Goal: Task Accomplishment & Management: Use online tool/utility

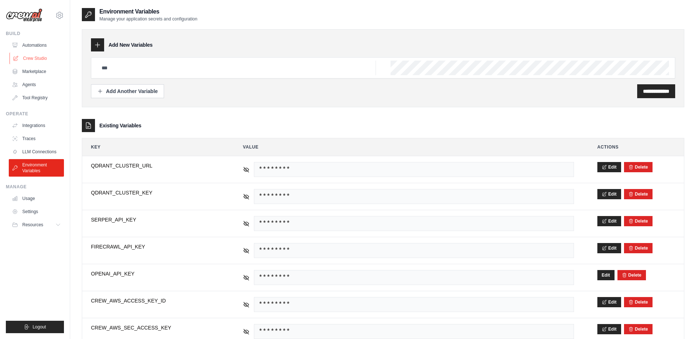
scroll to position [79, 0]
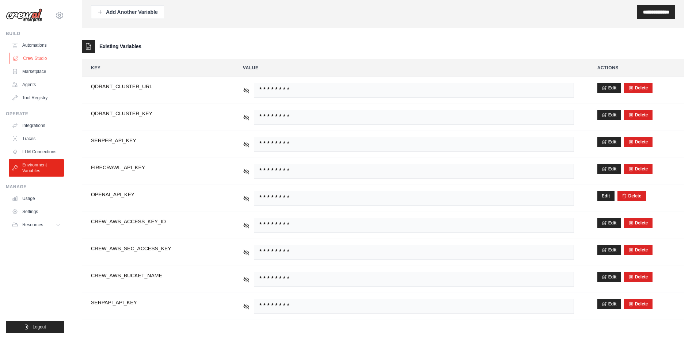
click at [39, 58] on link "Crew Studio" at bounding box center [36, 59] width 55 height 12
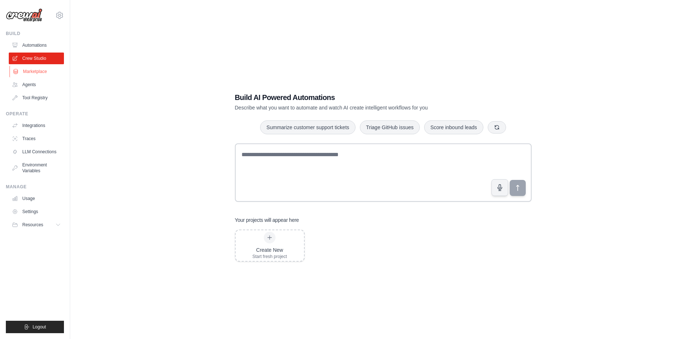
click at [40, 71] on link "Marketplace" at bounding box center [36, 72] width 55 height 12
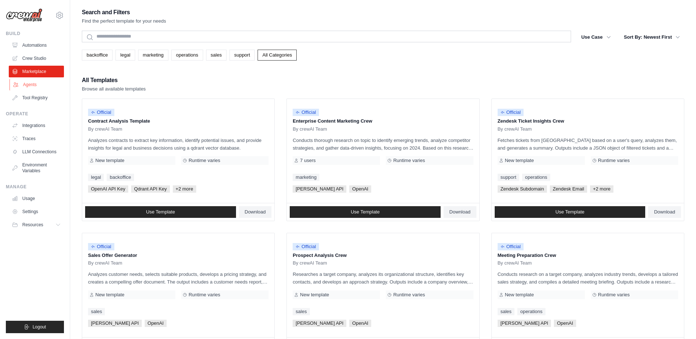
click at [38, 87] on link "Agents" at bounding box center [36, 85] width 55 height 12
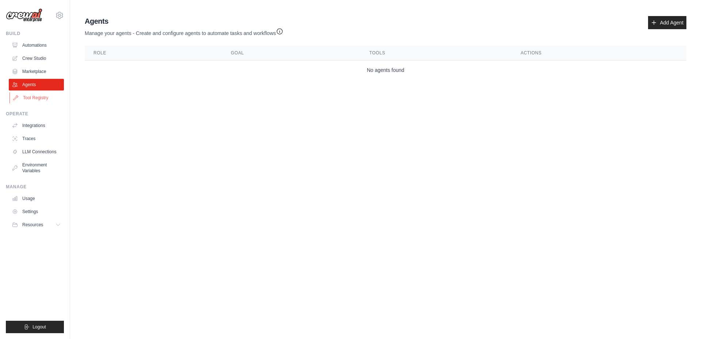
click at [39, 98] on link "Tool Registry" at bounding box center [36, 98] width 55 height 12
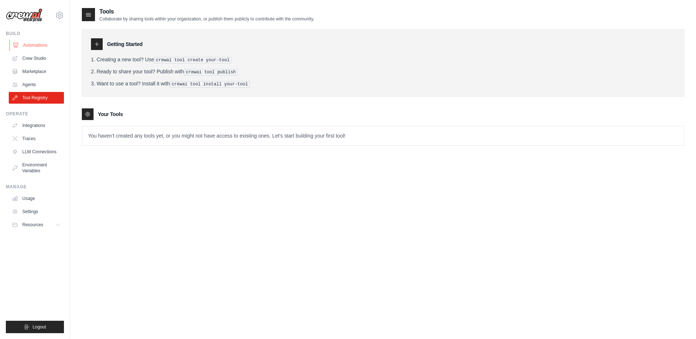
click at [39, 43] on link "Automations" at bounding box center [36, 45] width 55 height 12
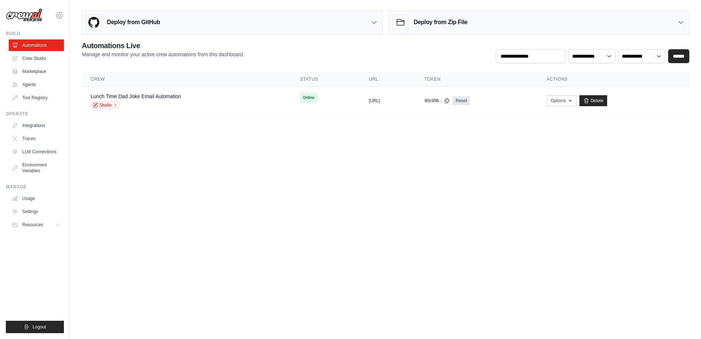
click at [58, 15] on icon at bounding box center [59, 15] width 9 height 9
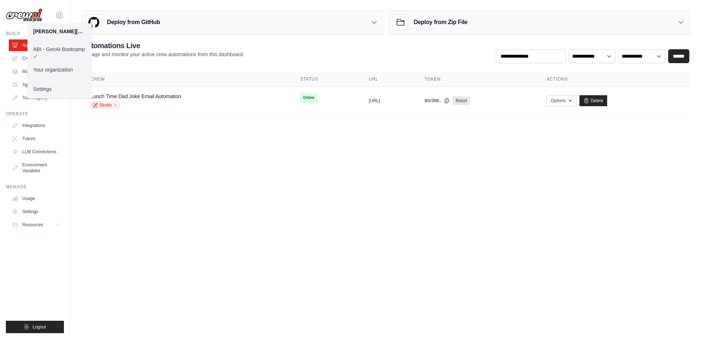
click at [56, 49] on link "ABI - GenAI Bootcamp ✓" at bounding box center [59, 53] width 64 height 20
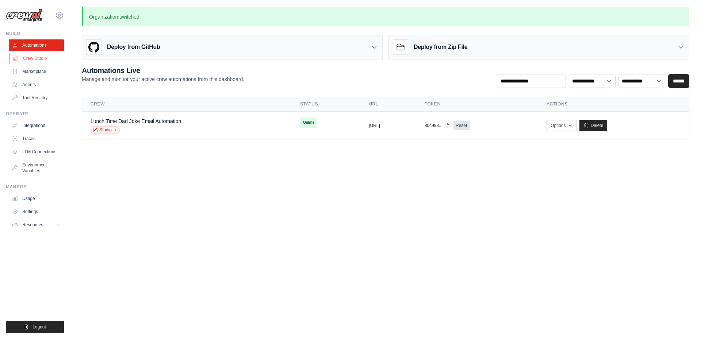
click at [30, 56] on link "Crew Studio" at bounding box center [36, 59] width 55 height 12
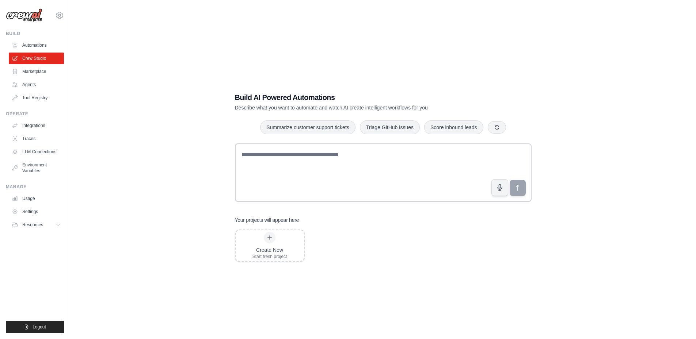
click at [34, 70] on link "Marketplace" at bounding box center [36, 72] width 55 height 12
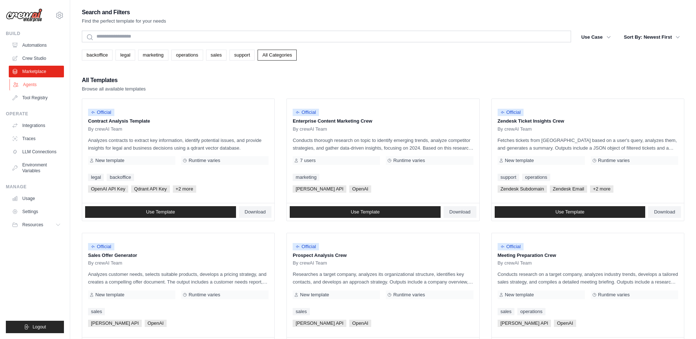
click at [34, 87] on link "Agents" at bounding box center [36, 85] width 55 height 12
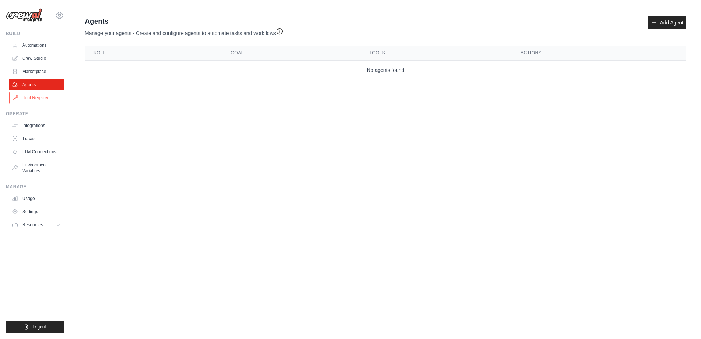
click at [34, 98] on link "Tool Registry" at bounding box center [36, 98] width 55 height 12
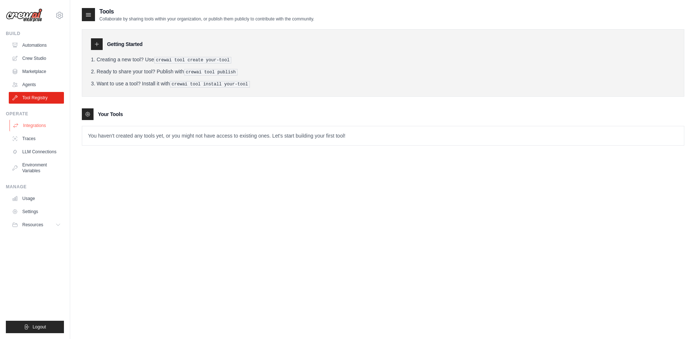
click at [33, 127] on link "Integrations" at bounding box center [36, 126] width 55 height 12
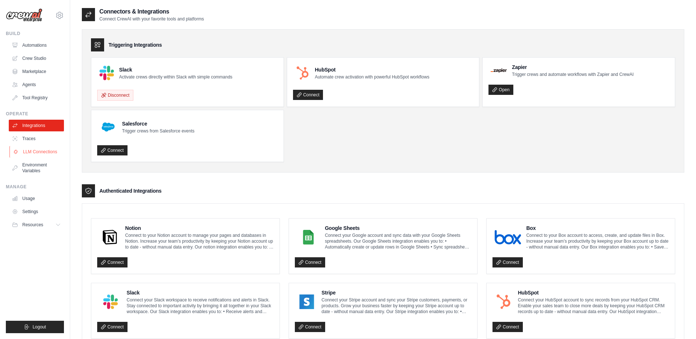
click at [33, 150] on link "LLM Connections" at bounding box center [36, 152] width 55 height 12
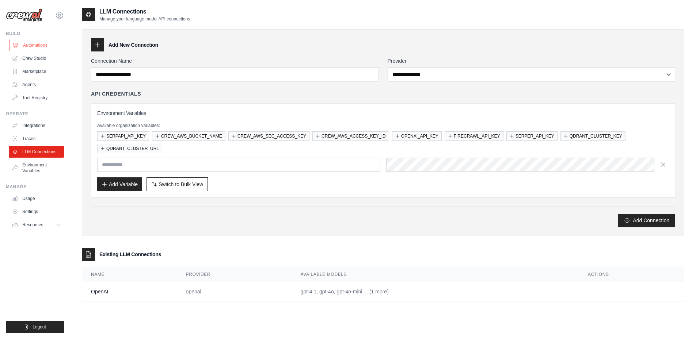
click at [38, 45] on link "Automations" at bounding box center [36, 45] width 55 height 12
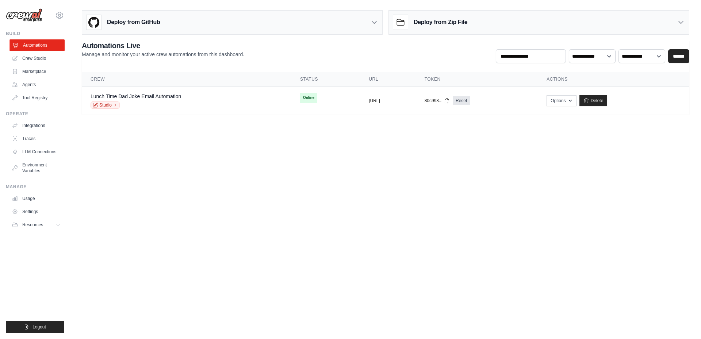
click at [45, 45] on link "Automations" at bounding box center [36, 45] width 55 height 12
click at [44, 170] on link "Environment Variables" at bounding box center [36, 168] width 55 height 18
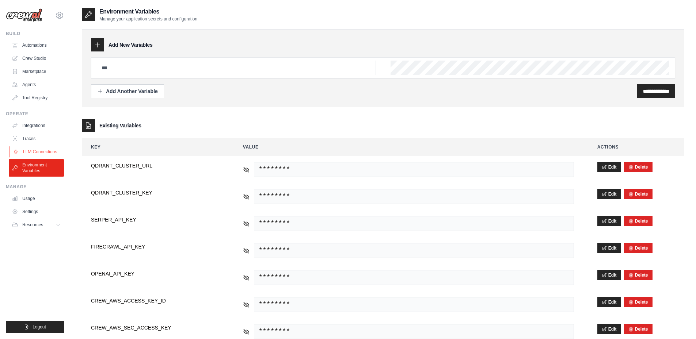
click at [42, 152] on link "LLM Connections" at bounding box center [36, 152] width 55 height 12
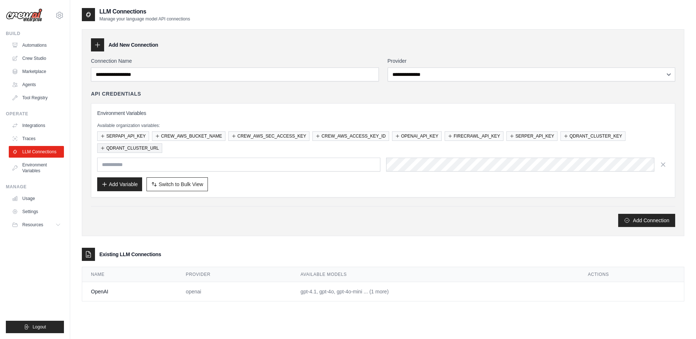
click at [109, 149] on button "QDRANT_CLUSTER_URL" at bounding box center [129, 148] width 65 height 9
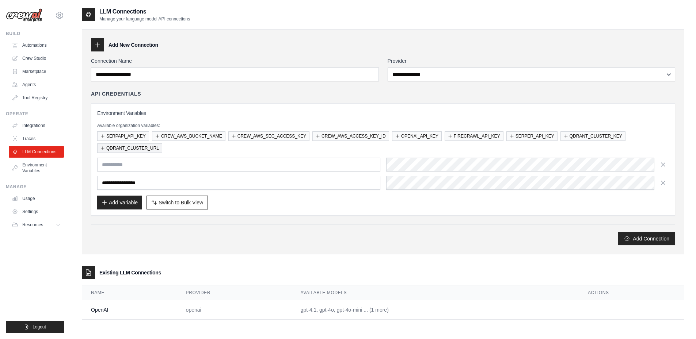
click at [109, 149] on button "QDRANT_CLUSTER_URL" at bounding box center [129, 148] width 65 height 9
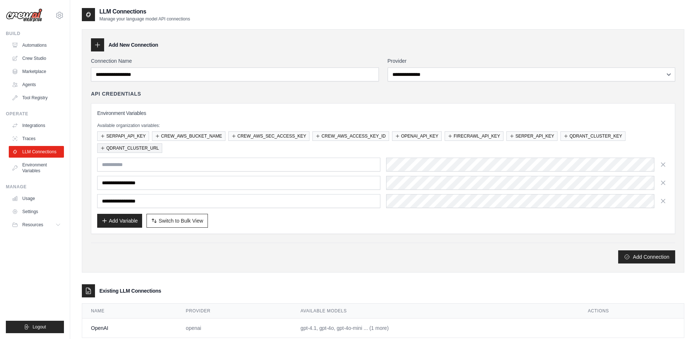
click at [109, 149] on button "QDRANT_CLUSTER_URL" at bounding box center [129, 148] width 65 height 9
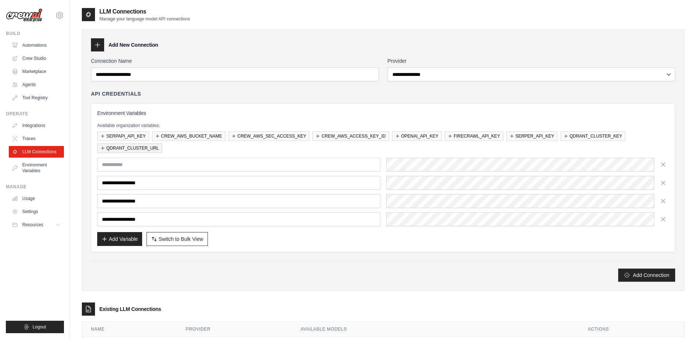
click at [109, 149] on button "QDRANT_CLUSTER_URL" at bounding box center [129, 148] width 65 height 9
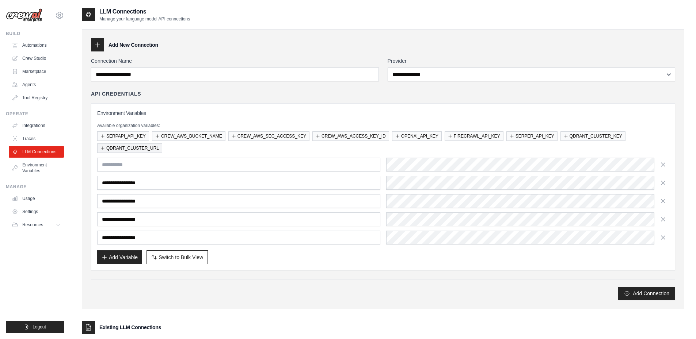
click at [109, 149] on button "QDRANT_CLUSTER_URL" at bounding box center [129, 148] width 65 height 9
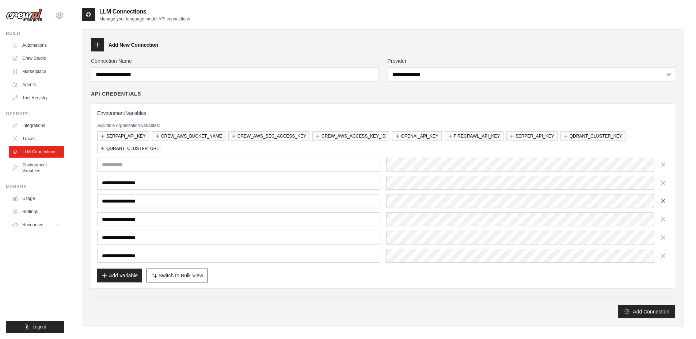
click at [664, 200] on icon "button" at bounding box center [663, 201] width 4 height 4
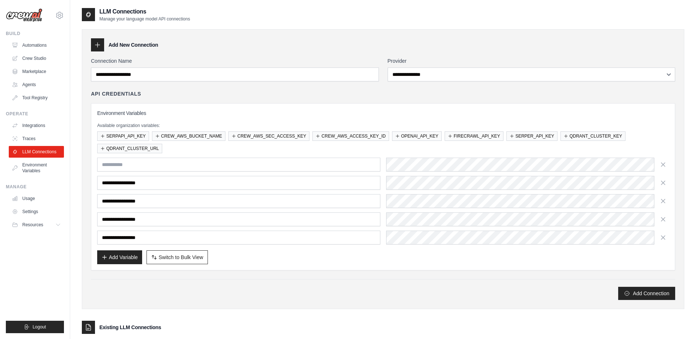
click at [664, 200] on icon "button" at bounding box center [663, 201] width 4 height 4
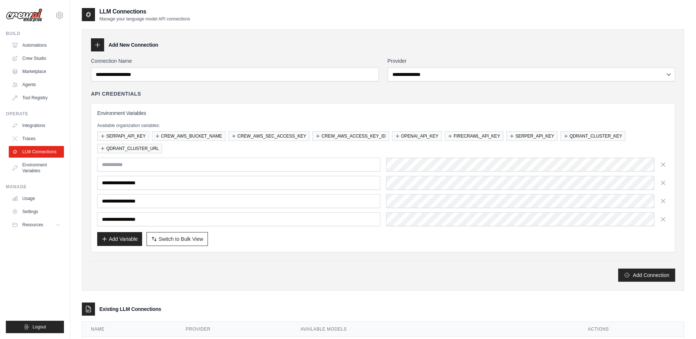
click at [664, 200] on icon "button" at bounding box center [663, 201] width 4 height 4
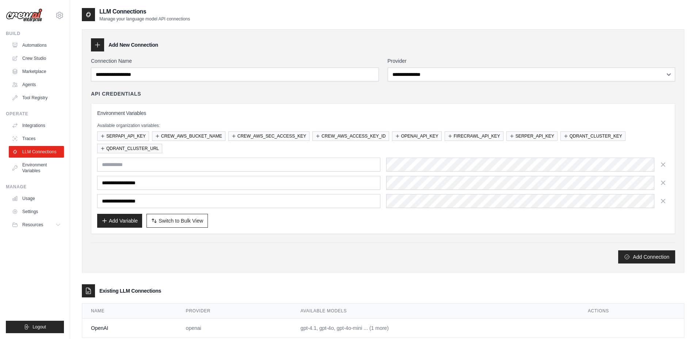
click at [664, 200] on icon "button" at bounding box center [663, 201] width 4 height 4
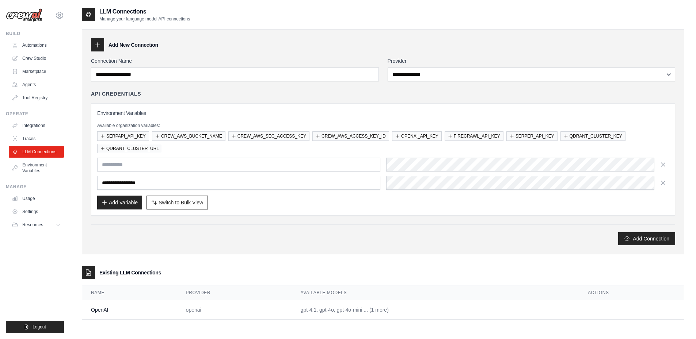
scroll to position [15, 0]
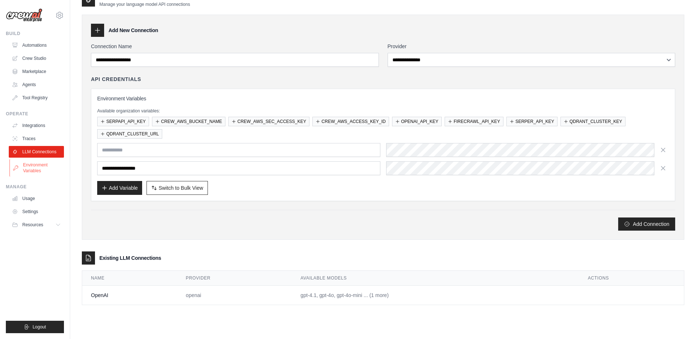
click at [40, 167] on link "Environment Variables" at bounding box center [36, 168] width 55 height 18
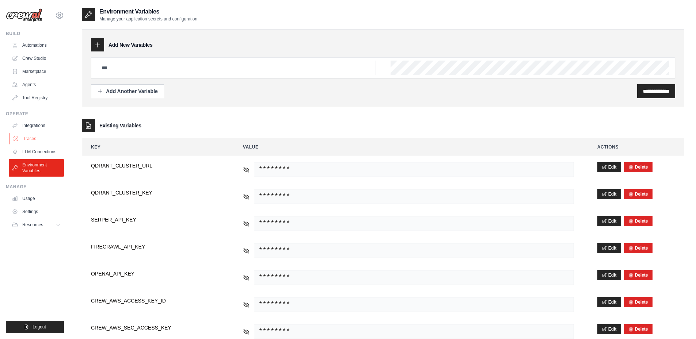
click at [35, 136] on link "Traces" at bounding box center [36, 139] width 55 height 12
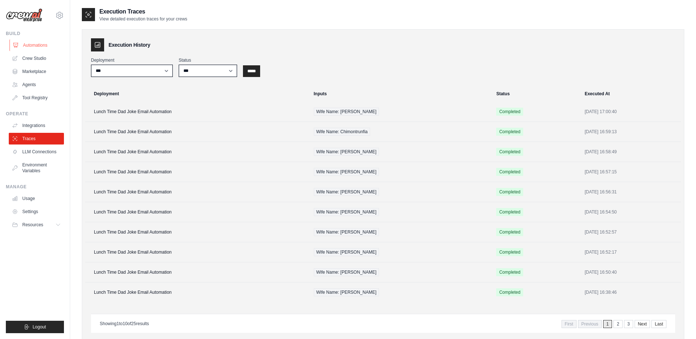
click at [37, 47] on link "Automations" at bounding box center [36, 45] width 55 height 12
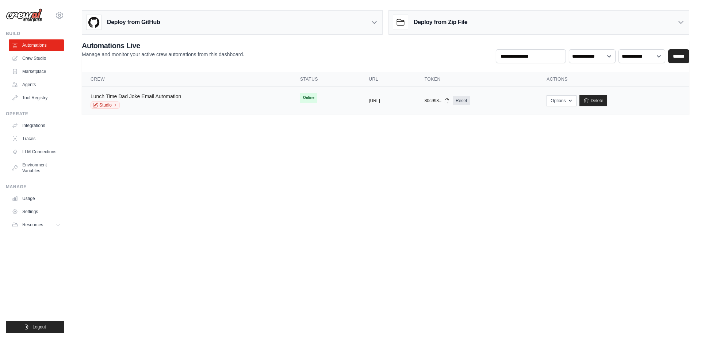
click at [150, 97] on link "Lunch Time Dad Joke Email Automation" at bounding box center [136, 97] width 91 height 6
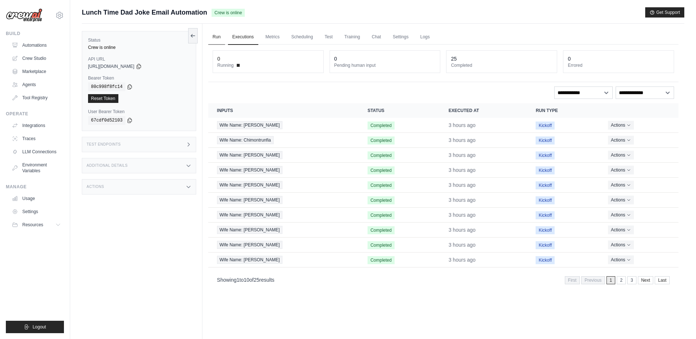
click at [213, 37] on link "Run" at bounding box center [216, 37] width 17 height 15
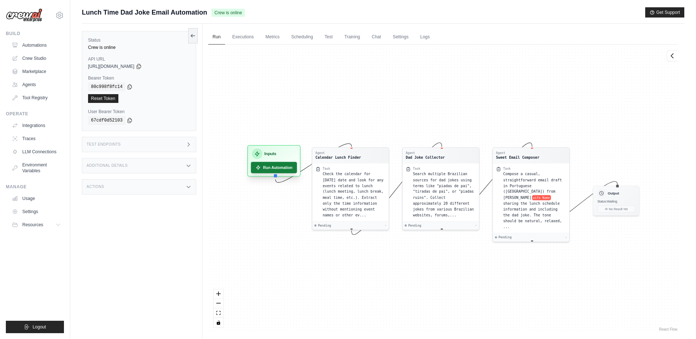
click at [276, 167] on button "Run Automation" at bounding box center [274, 167] width 46 height 11
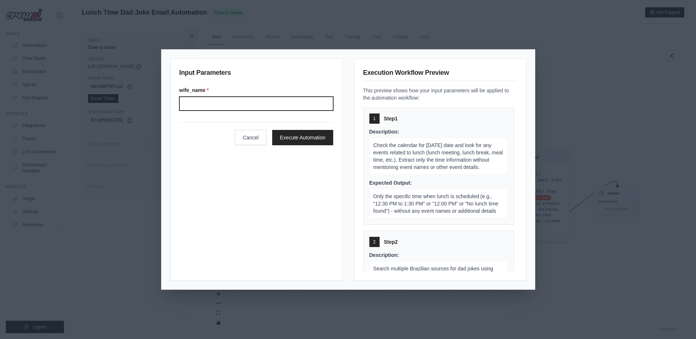
click at [235, 104] on input "Wife name" at bounding box center [256, 104] width 154 height 14
type input "*****"
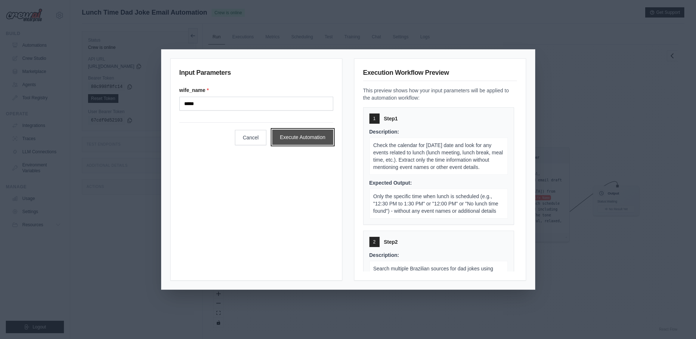
click at [294, 133] on button "Execute Automation" at bounding box center [302, 137] width 61 height 15
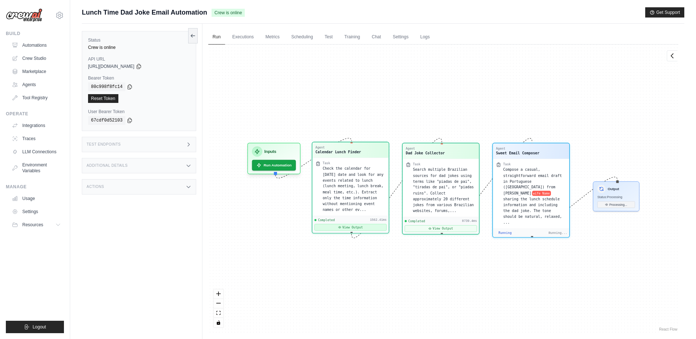
scroll to position [178, 0]
click at [350, 225] on button "View Output" at bounding box center [350, 227] width 72 height 7
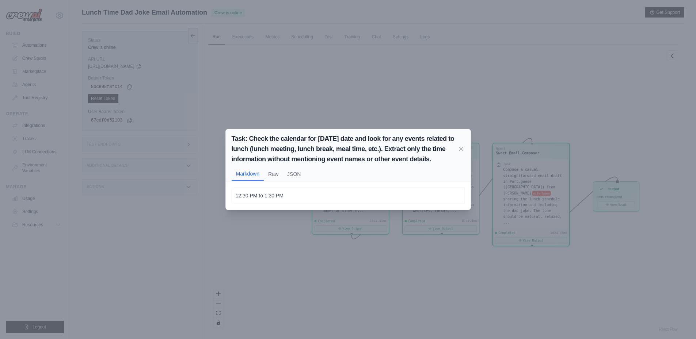
scroll to position [15, 0]
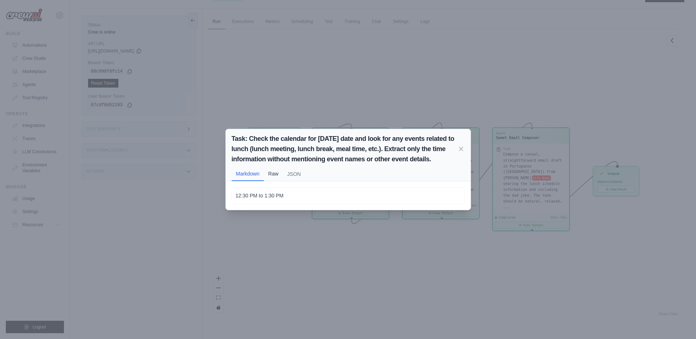
click at [273, 178] on button "Raw" at bounding box center [273, 174] width 19 height 14
click at [291, 177] on button "JSON" at bounding box center [294, 175] width 22 height 14
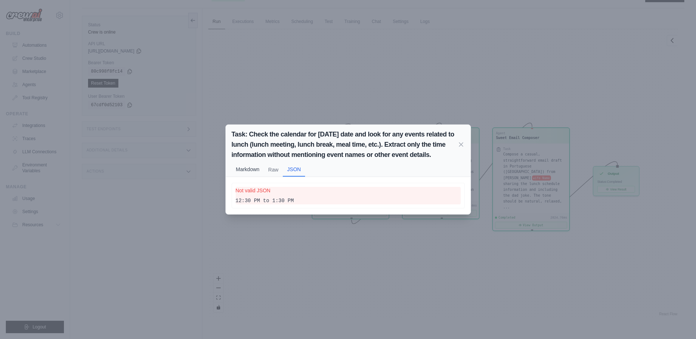
click at [247, 169] on button "Markdown" at bounding box center [248, 170] width 33 height 14
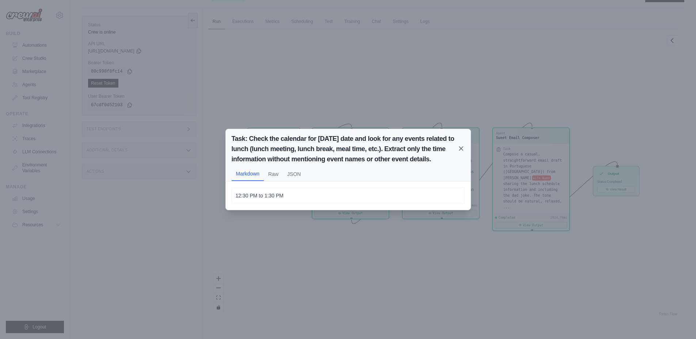
click at [463, 149] on icon at bounding box center [460, 148] width 7 height 7
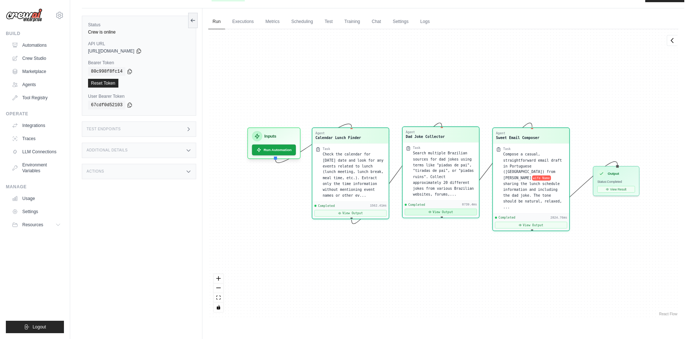
click at [455, 209] on button "View Output" at bounding box center [440, 212] width 72 height 7
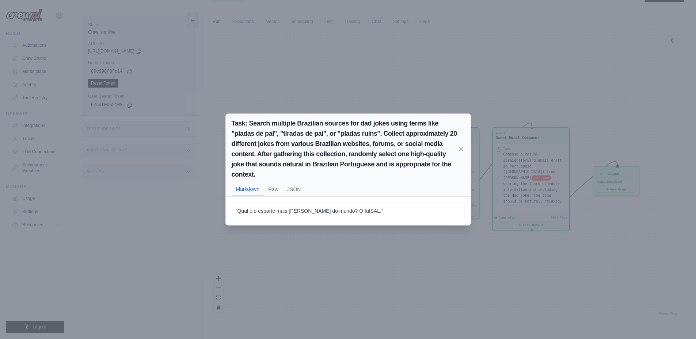
click at [456, 249] on div "Task: Search multiple Brazilian sources for dad jokes using terms like "piadas …" at bounding box center [348, 169] width 696 height 339
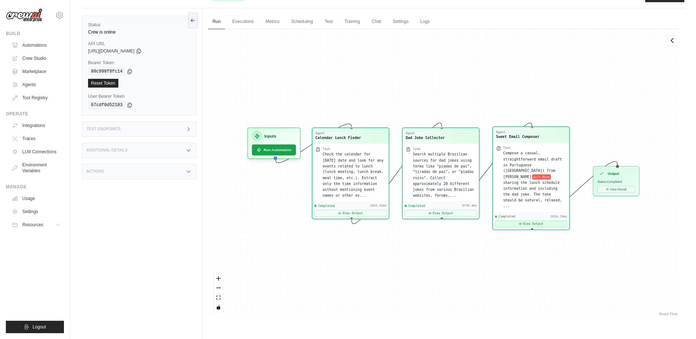
click at [540, 221] on button "View Output" at bounding box center [531, 224] width 72 height 7
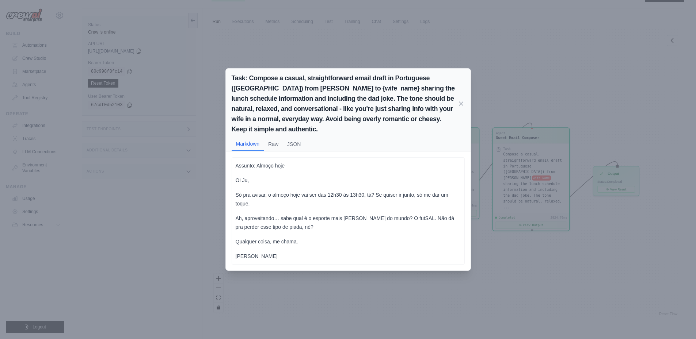
scroll to position [31, 0]
click at [461, 105] on icon at bounding box center [460, 103] width 7 height 7
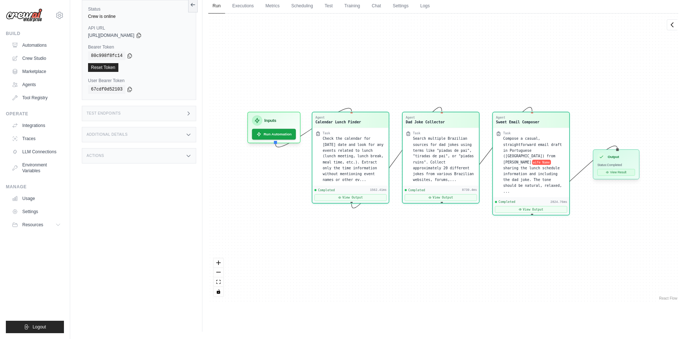
click at [621, 174] on button "View Result" at bounding box center [616, 172] width 38 height 7
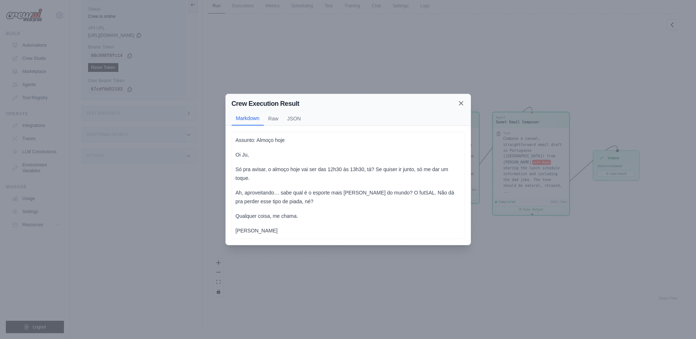
click at [461, 100] on icon at bounding box center [460, 103] width 7 height 7
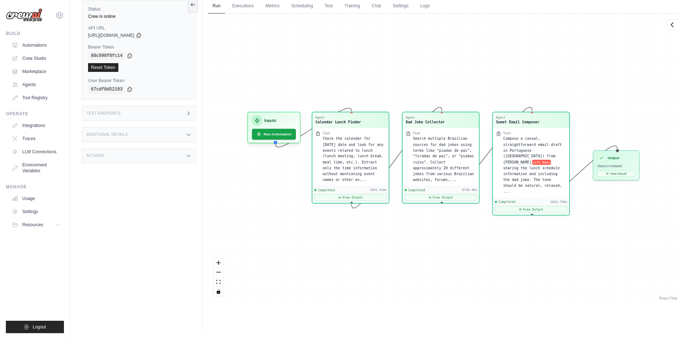
click at [346, 221] on div "Agent Calendar Lunch Finder Task Check the calendar for today's date and look f…" at bounding box center [443, 158] width 470 height 289
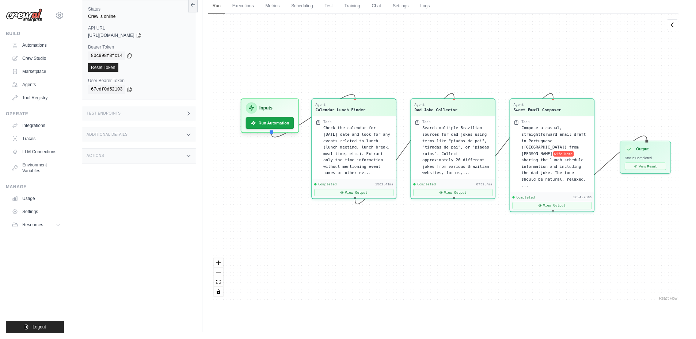
click at [126, 112] on div "Test Endpoints" at bounding box center [139, 113] width 114 height 15
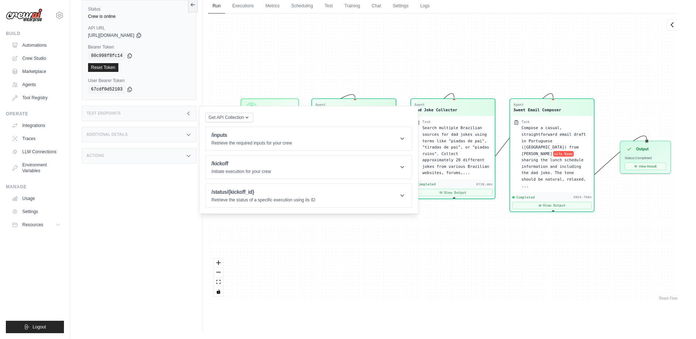
click at [126, 112] on div "Test Endpoints" at bounding box center [139, 113] width 114 height 15
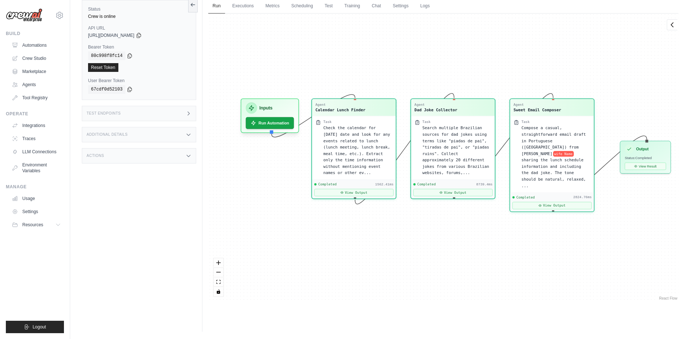
click at [132, 134] on div "Additional Details" at bounding box center [139, 134] width 114 height 15
click at [135, 150] on div "Actions" at bounding box center [139, 155] width 114 height 15
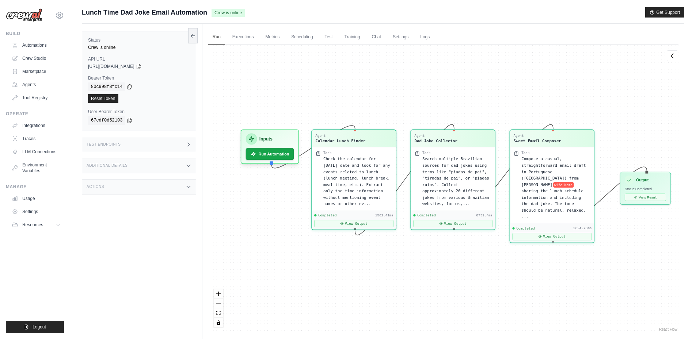
click at [242, 45] on div "Agent Calendar Lunch Finder Task Check the calendar for today's date and look f…" at bounding box center [443, 189] width 470 height 289
click at [245, 37] on link "Executions" at bounding box center [243, 37] width 30 height 15
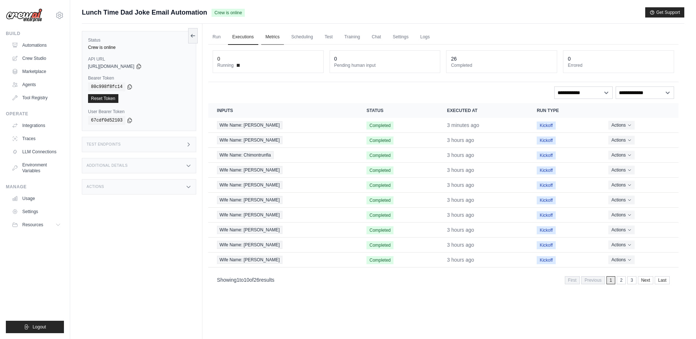
click at [273, 37] on link "Metrics" at bounding box center [272, 37] width 23 height 15
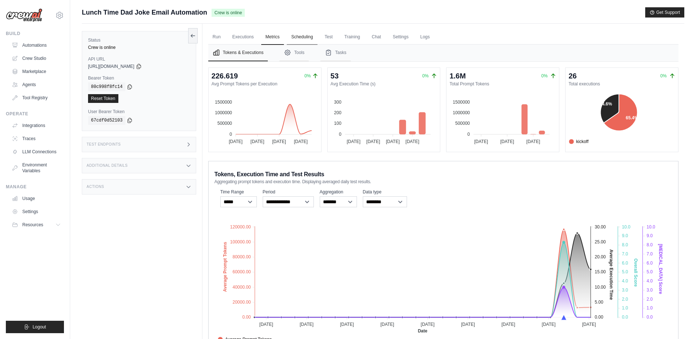
click at [302, 33] on link "Scheduling" at bounding box center [302, 37] width 30 height 15
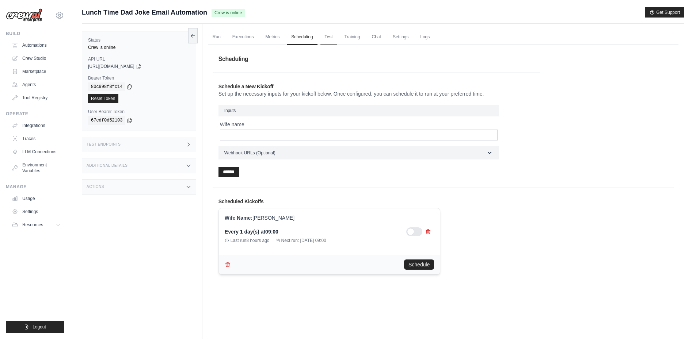
click at [328, 34] on link "Test" at bounding box center [328, 37] width 17 height 15
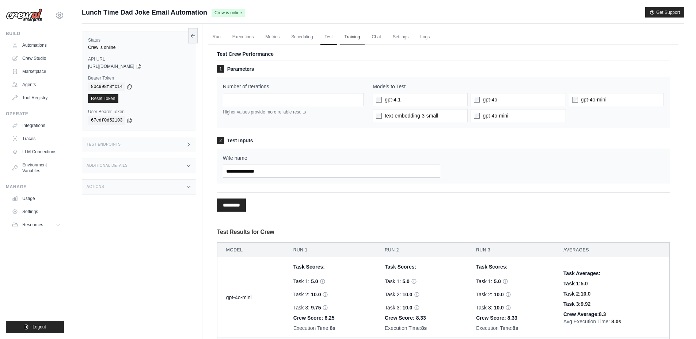
click at [356, 37] on link "Training" at bounding box center [352, 37] width 24 height 15
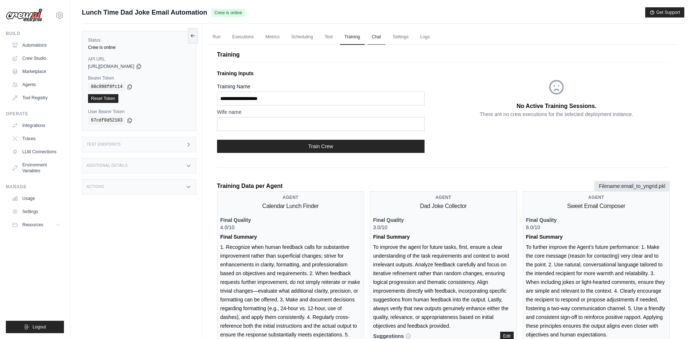
click at [377, 37] on link "Chat" at bounding box center [376, 37] width 18 height 15
click at [397, 38] on link "Settings" at bounding box center [400, 37] width 24 height 15
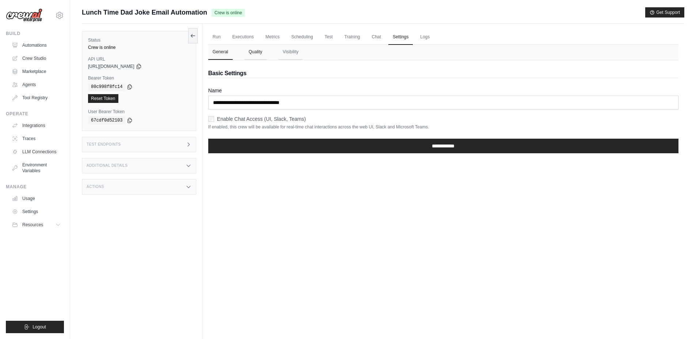
click at [253, 53] on button "Quality" at bounding box center [255, 52] width 22 height 15
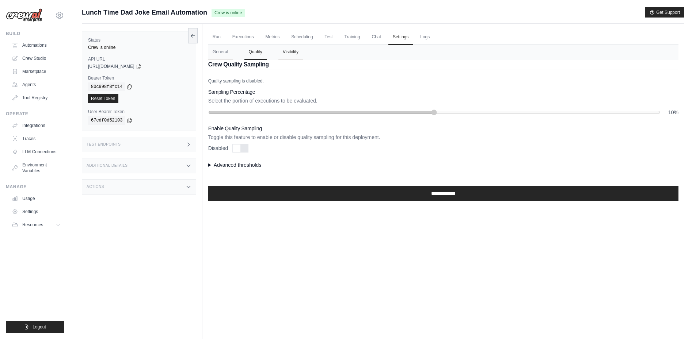
click at [279, 55] on button "Visibility" at bounding box center [290, 52] width 24 height 15
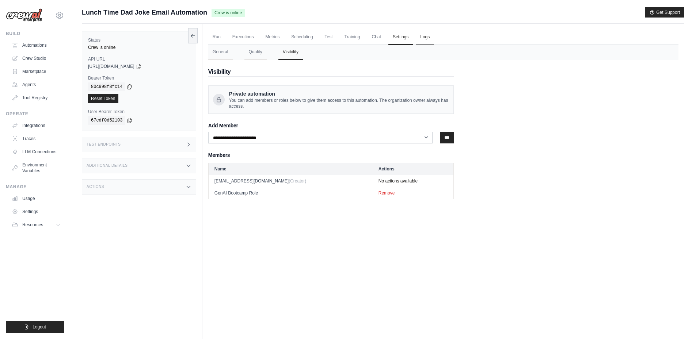
click at [425, 35] on link "Logs" at bounding box center [425, 37] width 18 height 15
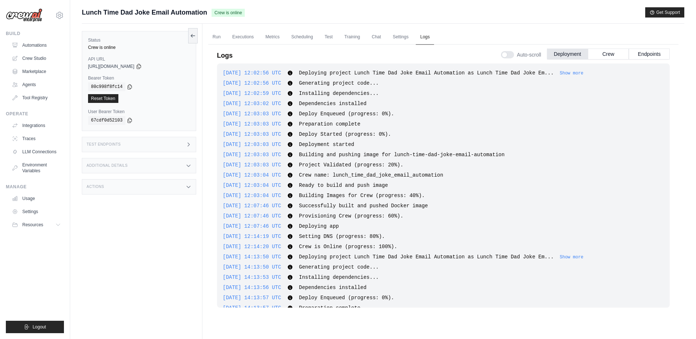
scroll to position [995, 0]
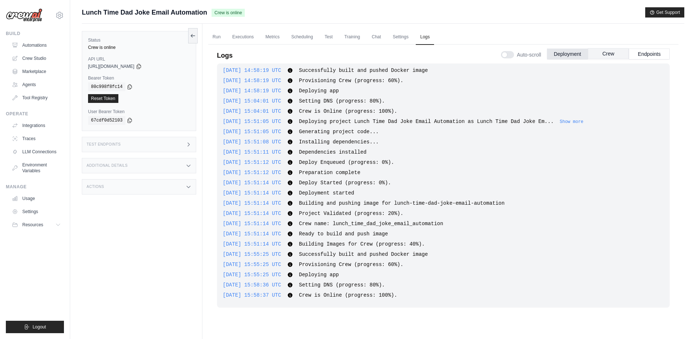
click at [609, 57] on button "Crew" at bounding box center [608, 53] width 41 height 11
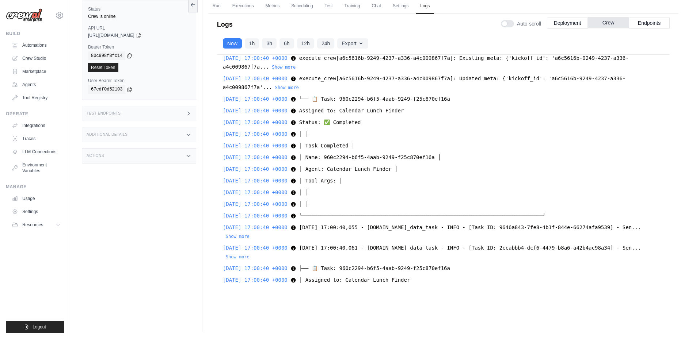
scroll to position [19886, 0]
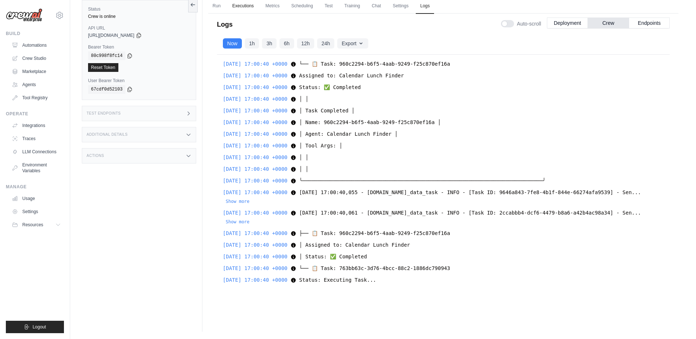
click at [242, 9] on link "Executions" at bounding box center [243, 6] width 30 height 15
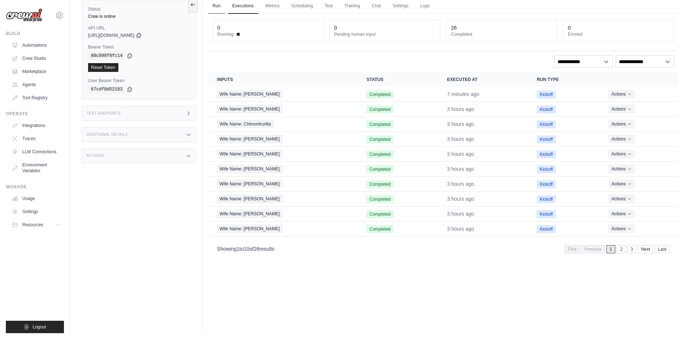
click at [220, 10] on link "Run" at bounding box center [216, 6] width 17 height 15
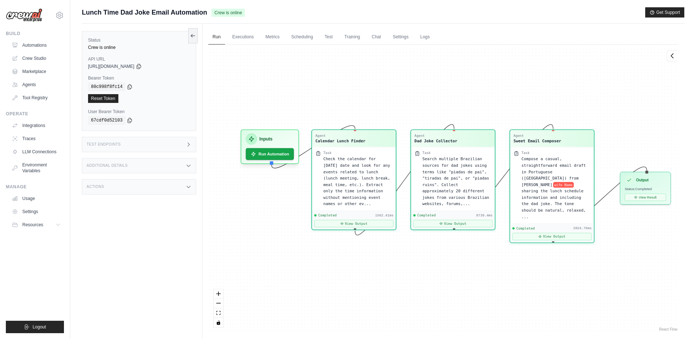
click at [20, 20] on img at bounding box center [24, 15] width 37 height 14
click at [35, 46] on link "Automations" at bounding box center [36, 45] width 55 height 12
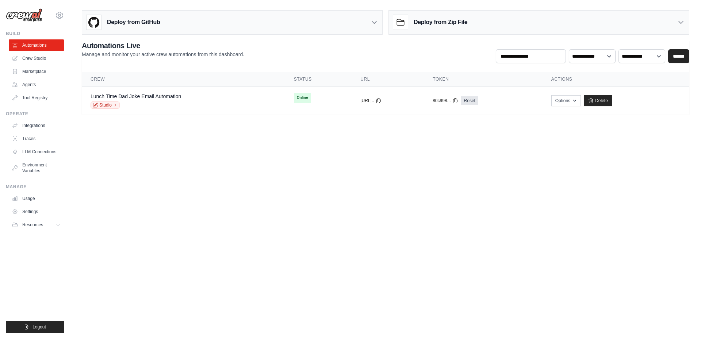
click at [34, 57] on link "Crew Studio" at bounding box center [36, 59] width 55 height 12
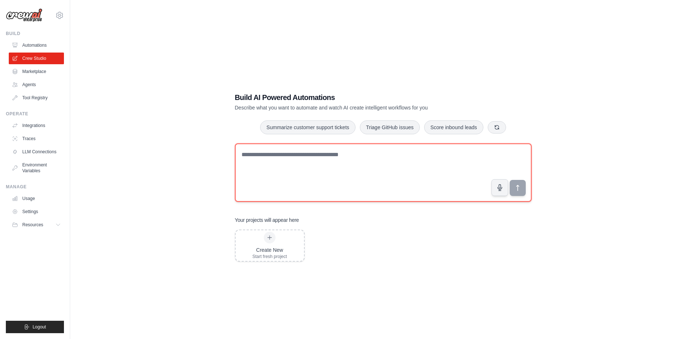
click at [353, 168] on textarea at bounding box center [383, 173] width 297 height 58
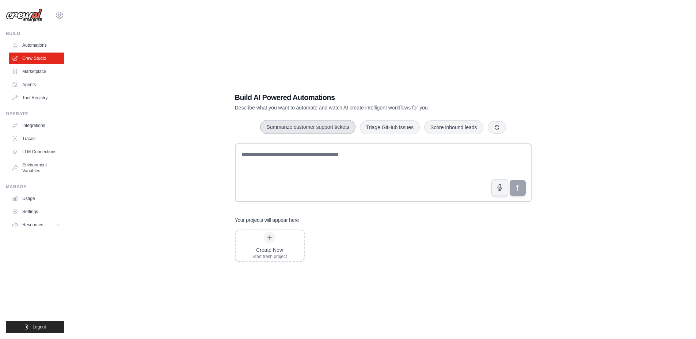
click at [331, 129] on button "Summarize customer support tickets" at bounding box center [307, 127] width 95 height 14
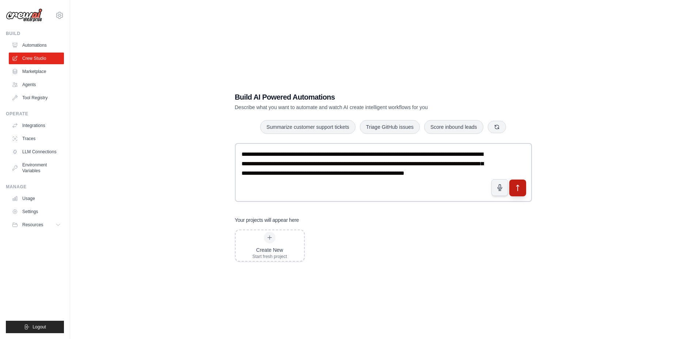
click at [520, 187] on icon "submit" at bounding box center [518, 188] width 8 height 8
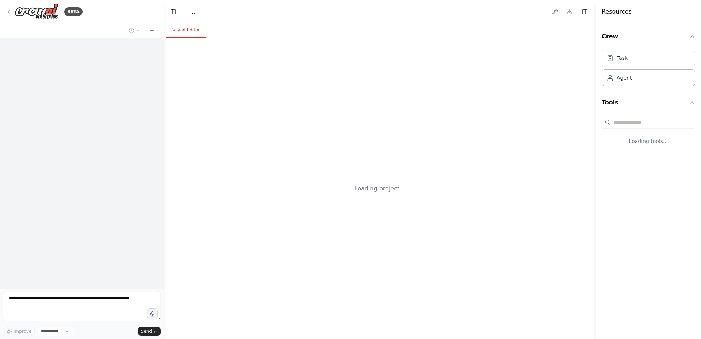
select select "****"
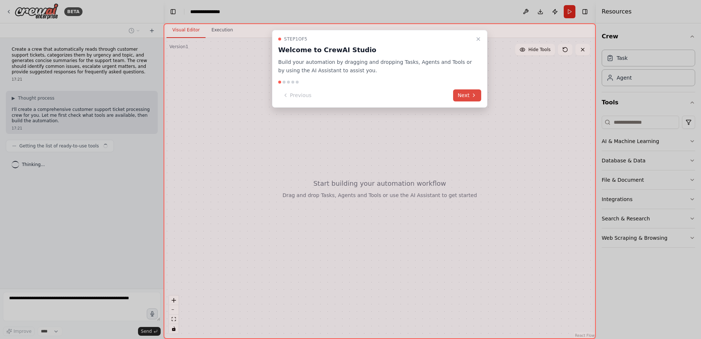
click at [462, 93] on button "Next" at bounding box center [467, 95] width 28 height 12
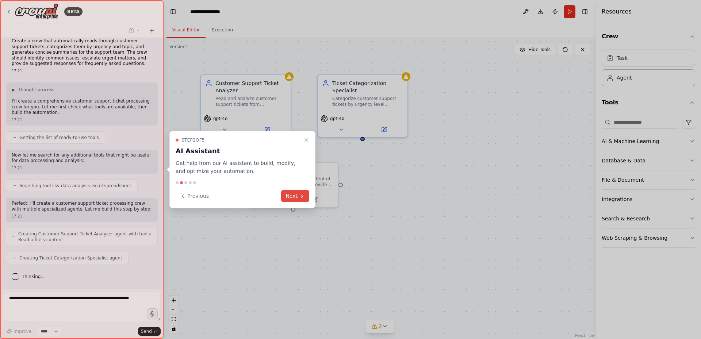
scroll to position [27, 0]
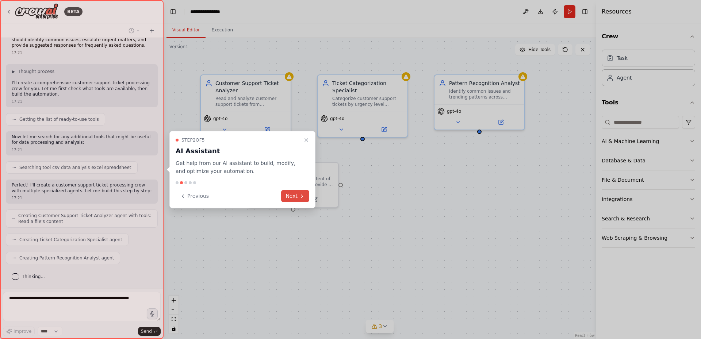
click at [289, 195] on button "Next" at bounding box center [295, 196] width 28 height 12
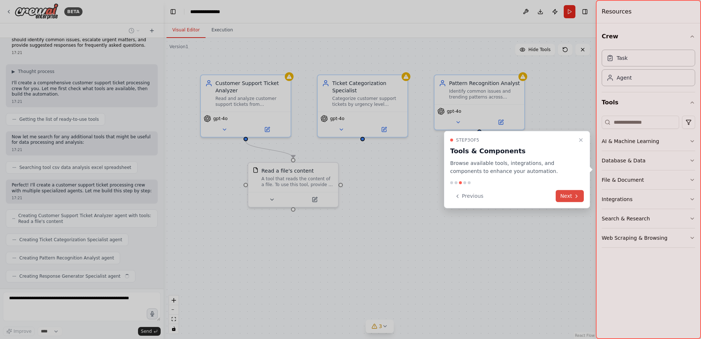
scroll to position [45, 0]
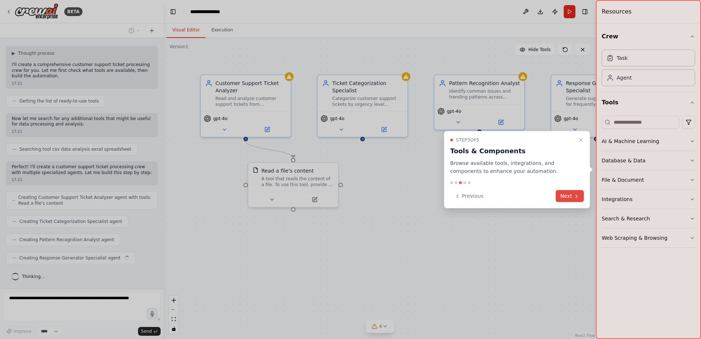
click at [570, 199] on button "Next" at bounding box center [570, 196] width 28 height 12
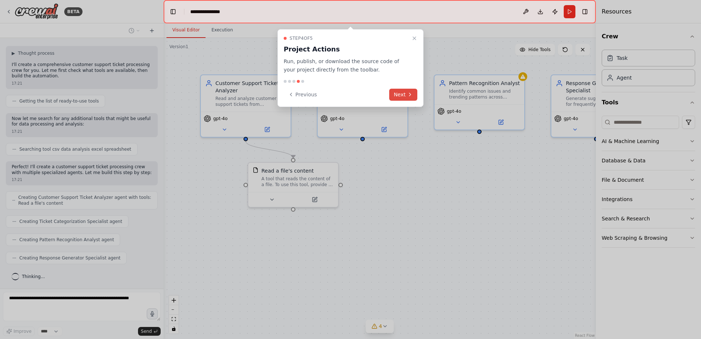
click at [400, 96] on button "Next" at bounding box center [403, 95] width 28 height 12
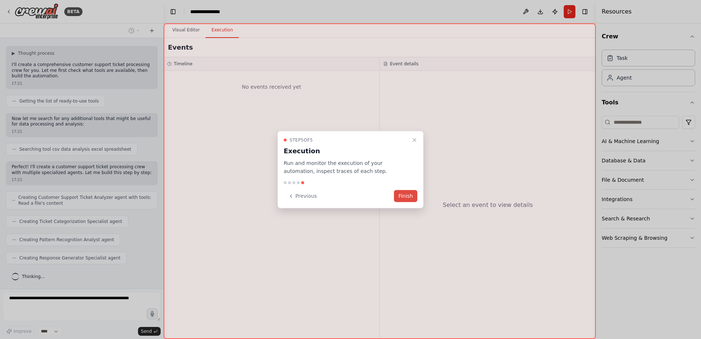
click at [406, 201] on button "Finish" at bounding box center [405, 196] width 23 height 12
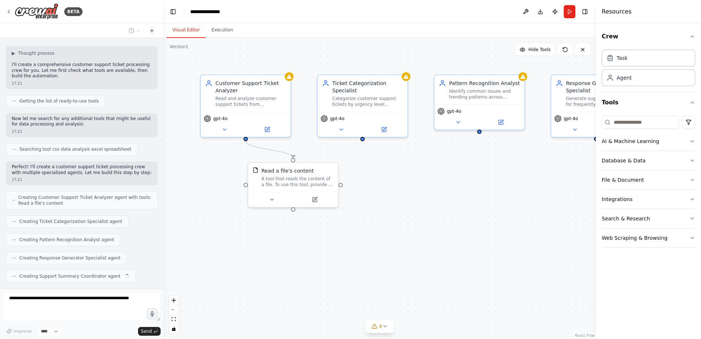
scroll to position [63, 0]
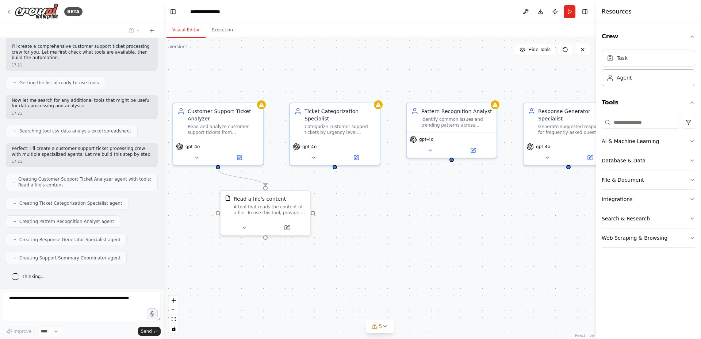
drag, startPoint x: 466, startPoint y: 204, endPoint x: 439, endPoint y: 233, distance: 39.3
click at [439, 233] on div ".deletable-edge-delete-btn { width: 20px; height: 20px; border: 0px solid #ffff…" at bounding box center [380, 188] width 432 height 301
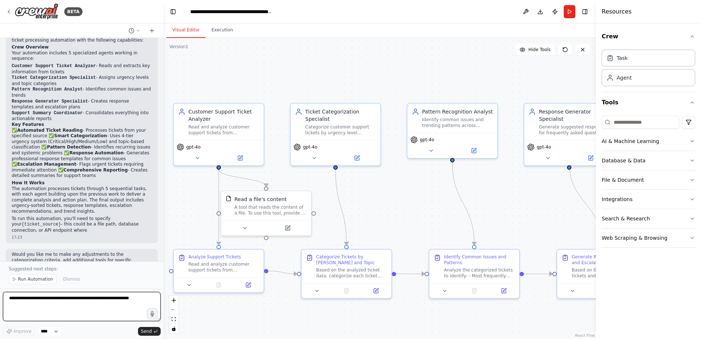
scroll to position [540, 0]
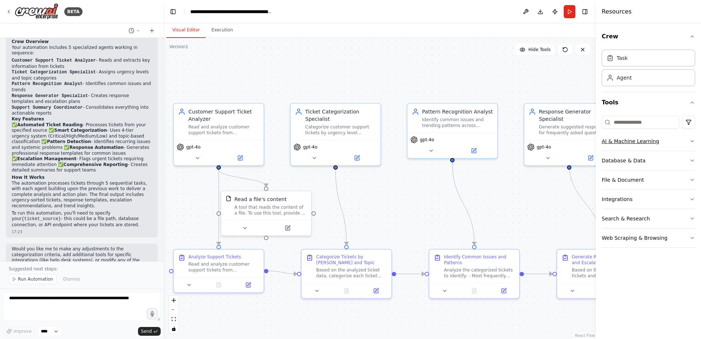
click at [694, 141] on icon "button" at bounding box center [692, 141] width 3 height 1
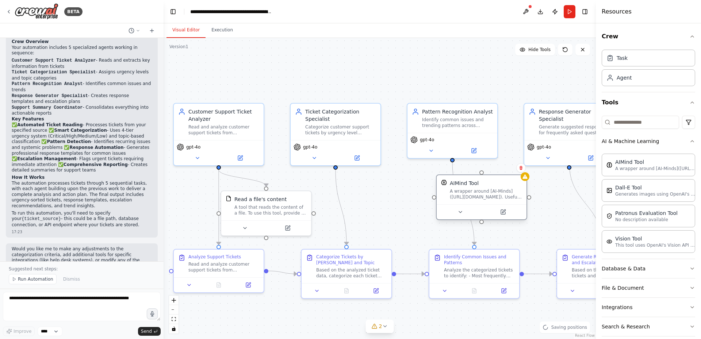
drag, startPoint x: 551, startPoint y: 212, endPoint x: 458, endPoint y: 185, distance: 96.5
click at [458, 185] on div "AIMind Tool" at bounding box center [464, 183] width 29 height 7
click at [690, 36] on icon "button" at bounding box center [693, 37] width 6 height 6
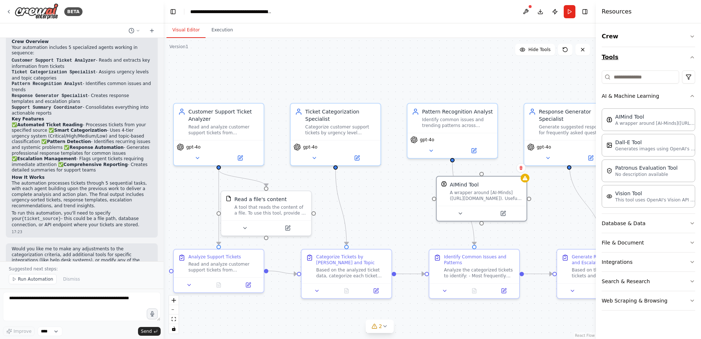
click at [694, 58] on icon "button" at bounding box center [693, 57] width 6 height 6
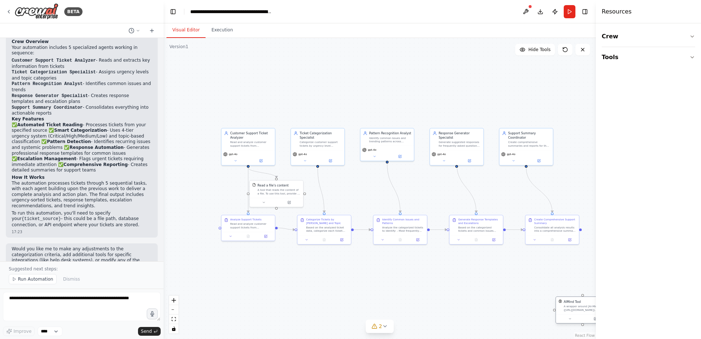
drag, startPoint x: 395, startPoint y: 177, endPoint x: 580, endPoint y: 306, distance: 225.6
click at [580, 306] on div "AIMind Tool A wrapper around [AI-Minds](https://mindsdb.com/minds). Useful for …" at bounding box center [585, 306] width 43 height 12
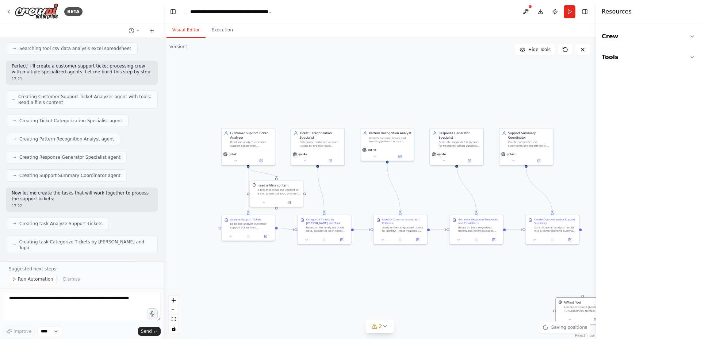
scroll to position [0, 0]
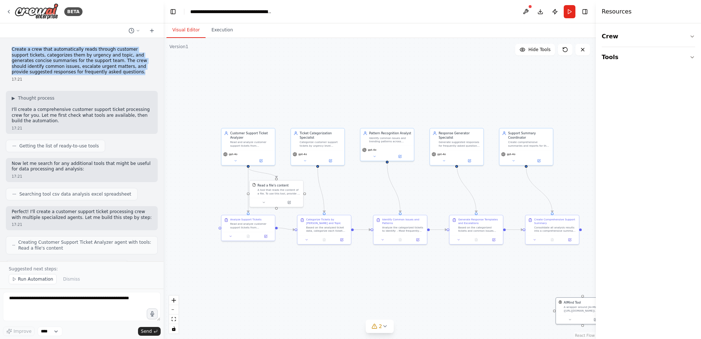
drag, startPoint x: 93, startPoint y: 72, endPoint x: 9, endPoint y: 51, distance: 87.0
click at [9, 51] on div "Create a crew that automatically reads through customer support tickets, catego…" at bounding box center [82, 64] width 152 height 41
copy p "Create a crew that automatically reads through customer support tickets, catego…"
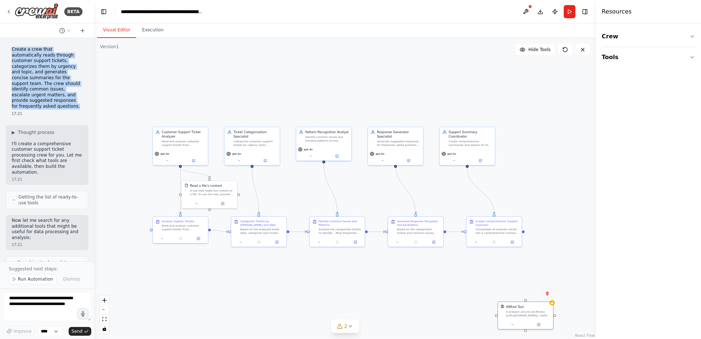
drag, startPoint x: 155, startPoint y: 169, endPoint x: 95, endPoint y: 167, distance: 59.2
click at [95, 167] on div "BETA Create a crew that automatically reads through customer support tickets, c…" at bounding box center [350, 169] width 701 height 339
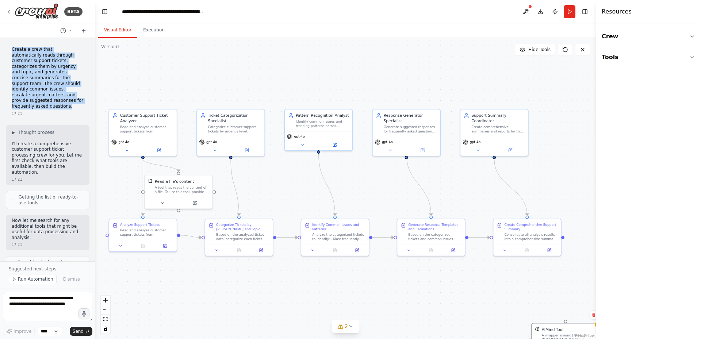
drag, startPoint x: 166, startPoint y: 182, endPoint x: 116, endPoint y: 173, distance: 51.2
click at [116, 173] on div ".deletable-edge-delete-btn { width: 20px; height: 20px; border: 0px solid #ffff…" at bounding box center [345, 188] width 501 height 301
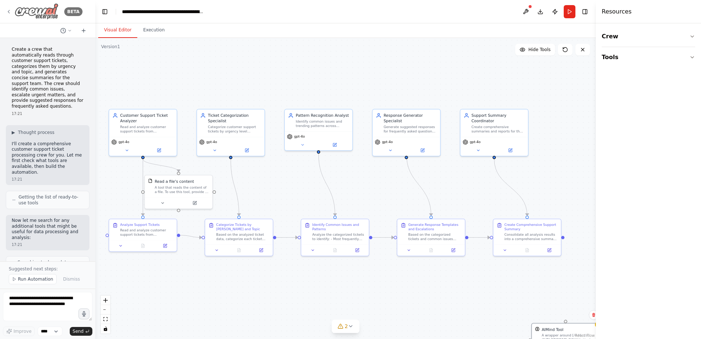
click at [8, 12] on icon at bounding box center [9, 12] width 6 height 6
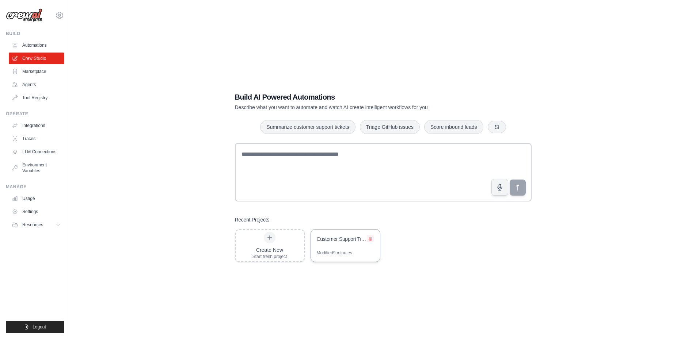
click at [369, 239] on icon at bounding box center [370, 238] width 3 height 3
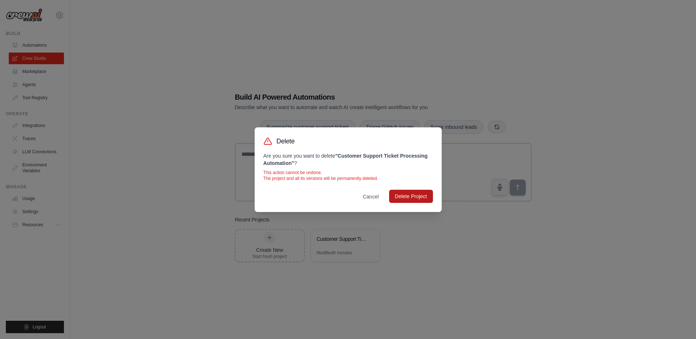
click at [410, 195] on button "Delete Project" at bounding box center [411, 196] width 44 height 13
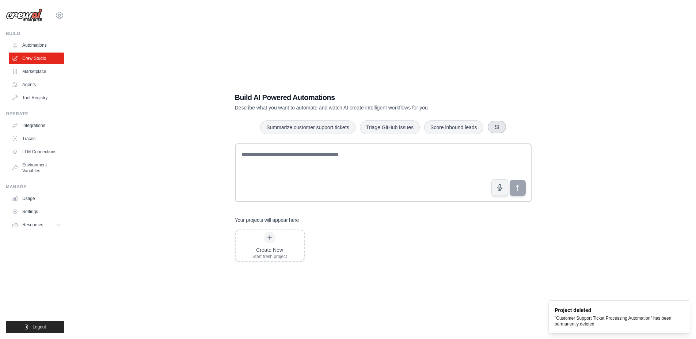
click at [496, 127] on icon "button" at bounding box center [497, 127] width 6 height 6
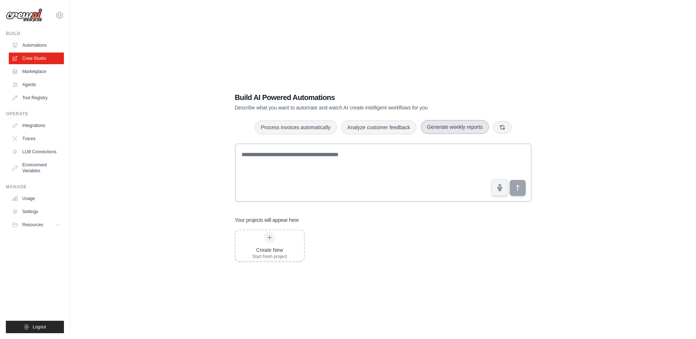
click at [469, 127] on button "Generate weekly reports" at bounding box center [455, 127] width 68 height 14
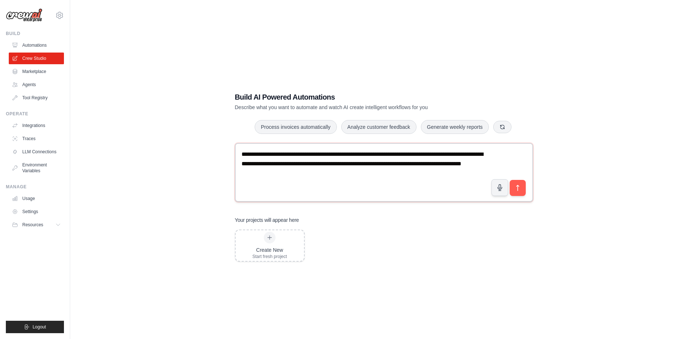
click at [396, 170] on textarea "**********" at bounding box center [384, 172] width 298 height 59
click at [392, 172] on textarea "**********" at bounding box center [383, 173] width 297 height 58
type textarea "**********"
click at [518, 188] on icon "submit" at bounding box center [517, 188] width 3 height 6
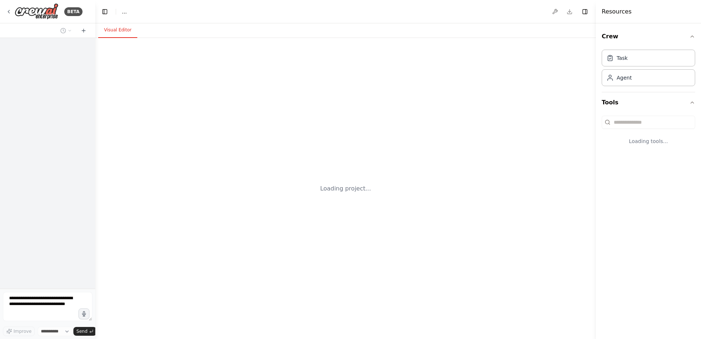
select select "****"
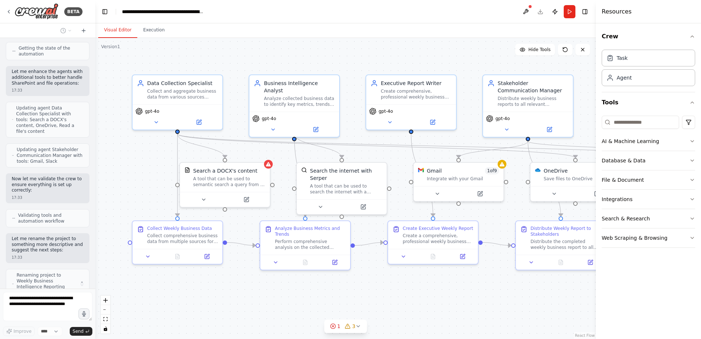
scroll to position [724, 0]
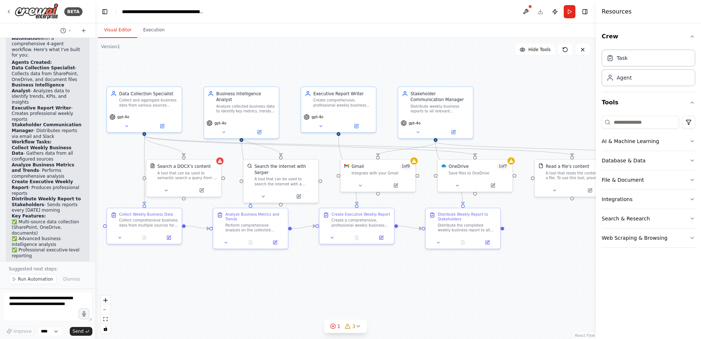
drag, startPoint x: 0, startPoint y: 0, endPoint x: 427, endPoint y: 182, distance: 464.0
click at [427, 182] on div ".deletable-edge-delete-btn { width: 20px; height: 20px; border: 0px solid #ffff…" at bounding box center [345, 188] width 501 height 301
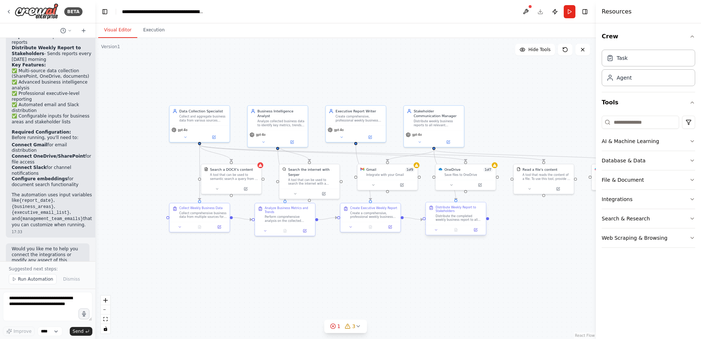
scroll to position [1153, 0]
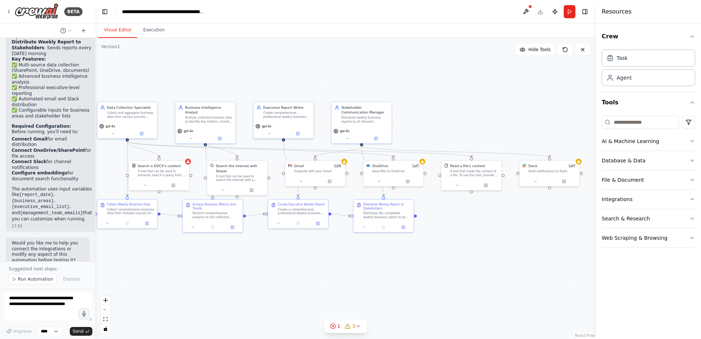
drag, startPoint x: 505, startPoint y: 259, endPoint x: 433, endPoint y: 255, distance: 72.0
click at [433, 255] on div ".deletable-edge-delete-btn { width: 20px; height: 20px; border: 0px solid #ffff…" at bounding box center [345, 188] width 501 height 301
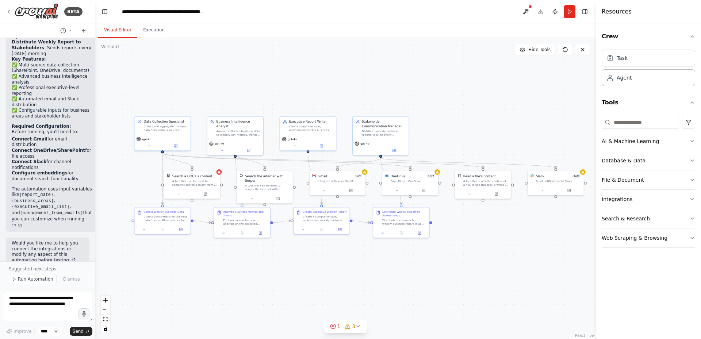
drag, startPoint x: 436, startPoint y: 253, endPoint x: 450, endPoint y: 256, distance: 14.1
click at [450, 256] on div ".deletable-edge-delete-btn { width: 20px; height: 20px; border: 0px solid #ffff…" at bounding box center [345, 188] width 501 height 301
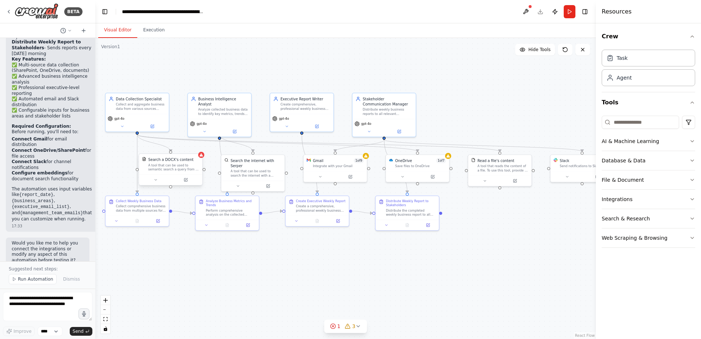
click at [187, 168] on div "A tool that can be used to semantic search a query from a DOCX's content." at bounding box center [173, 167] width 51 height 8
click at [186, 166] on div "A tool that can be used to semantic search a query from a DOCX's content." at bounding box center [173, 167] width 51 height 8
click at [155, 182] on icon at bounding box center [156, 180] width 4 height 4
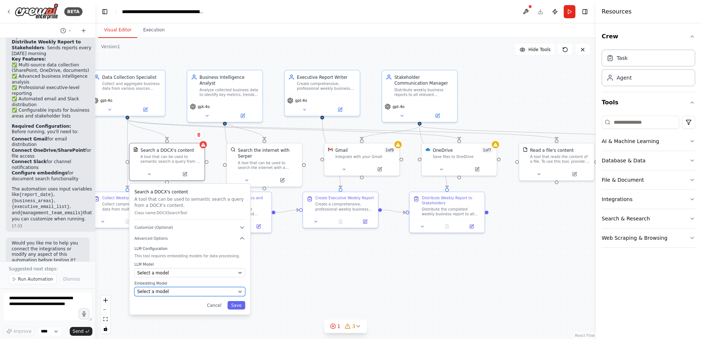
click at [209, 290] on div "Select a model" at bounding box center [186, 292] width 98 height 6
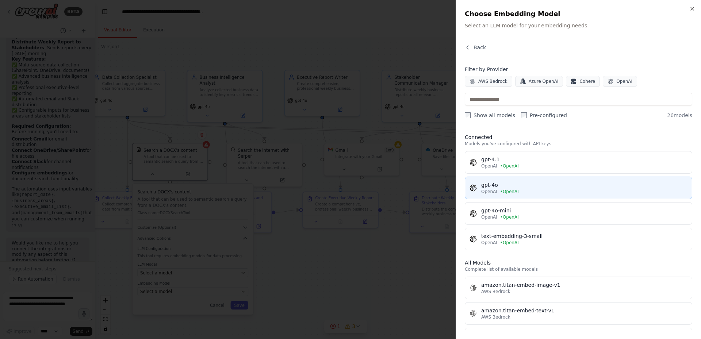
click at [540, 185] on div "gpt-4o" at bounding box center [584, 185] width 206 height 7
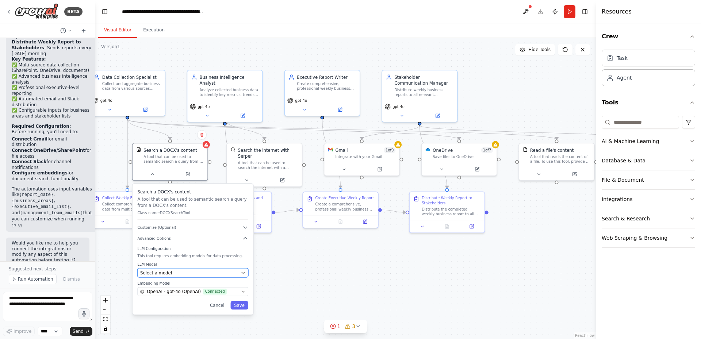
click at [209, 272] on div "Select a model" at bounding box center [189, 273] width 98 height 6
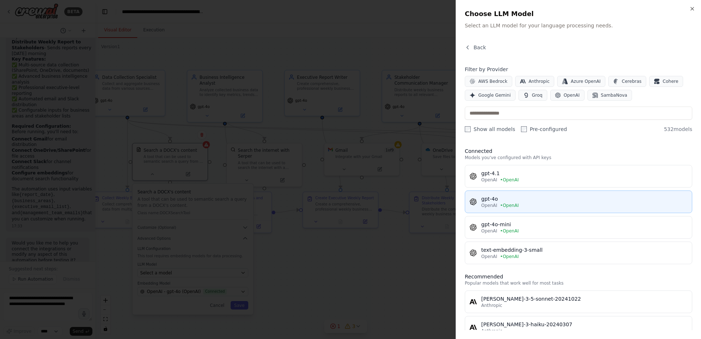
click at [541, 198] on div "gpt-4o" at bounding box center [584, 198] width 206 height 7
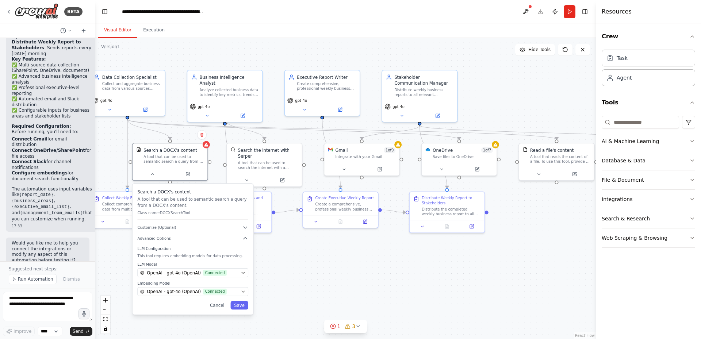
click at [296, 275] on div ".deletable-edge-delete-btn { width: 20px; height: 20px; border: 0px solid #ffff…" at bounding box center [345, 188] width 501 height 301
click at [239, 304] on button "Save" at bounding box center [239, 305] width 18 height 8
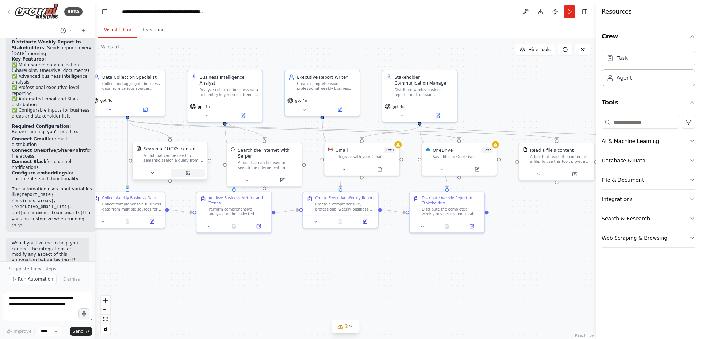
click at [190, 173] on icon at bounding box center [188, 173] width 4 height 4
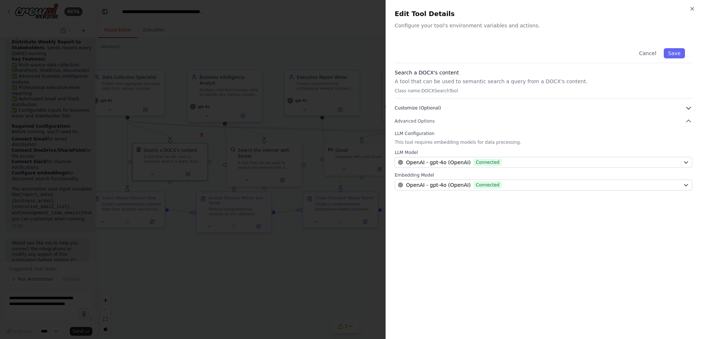
click at [449, 107] on button "Customize (Optional)" at bounding box center [544, 107] width 298 height 7
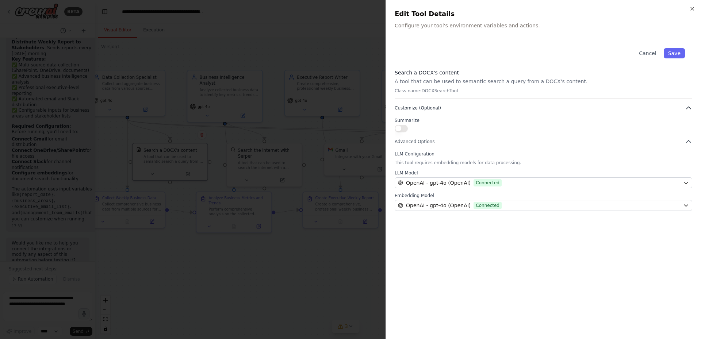
click at [449, 107] on button "Customize (Optional)" at bounding box center [544, 107] width 298 height 7
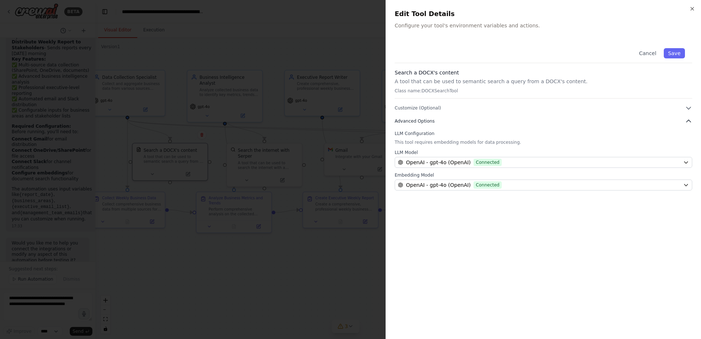
click at [438, 122] on button "Advanced Options" at bounding box center [544, 121] width 298 height 7
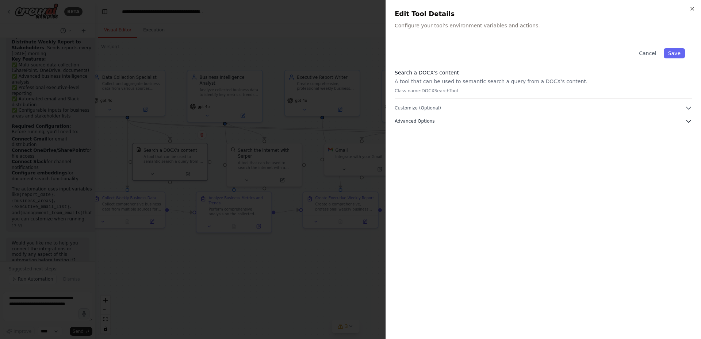
click at [438, 122] on button "Advanced Options" at bounding box center [544, 121] width 298 height 7
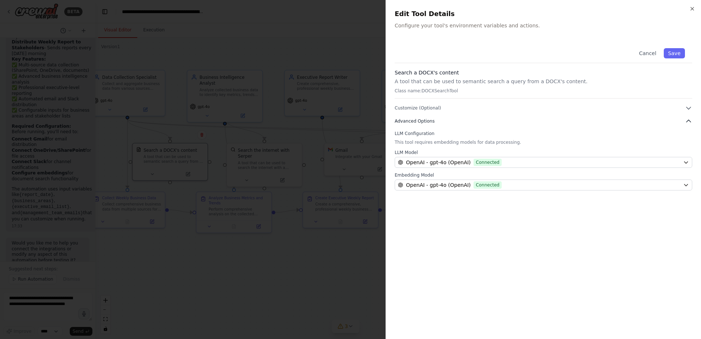
click at [438, 122] on button "Advanced Options" at bounding box center [544, 121] width 298 height 7
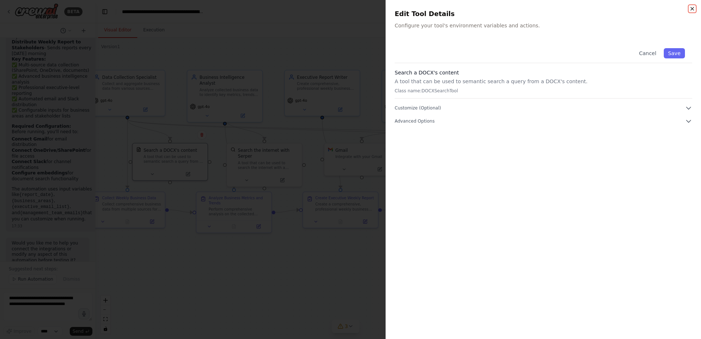
click at [694, 11] on icon "button" at bounding box center [693, 9] width 6 height 6
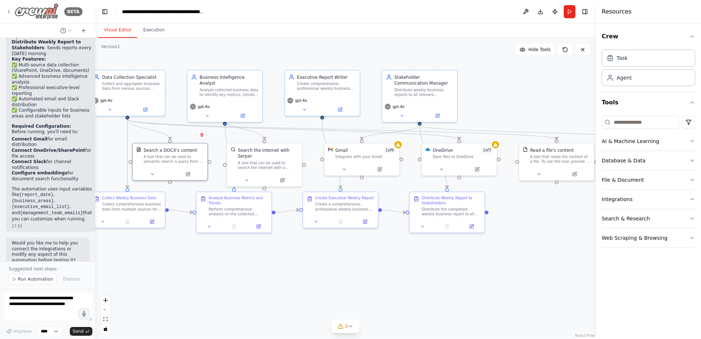
click at [8, 14] on icon at bounding box center [9, 12] width 6 height 6
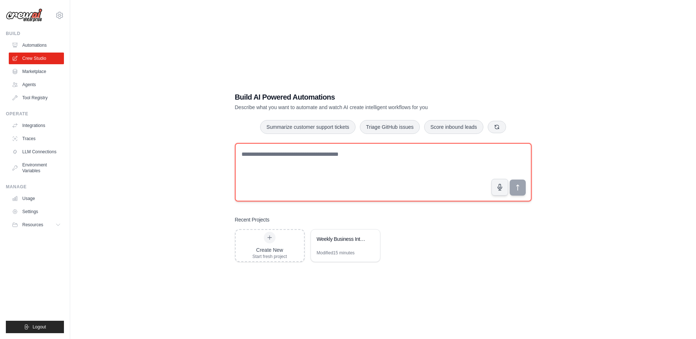
click at [310, 175] on textarea at bounding box center [383, 172] width 297 height 58
type textarea "******"
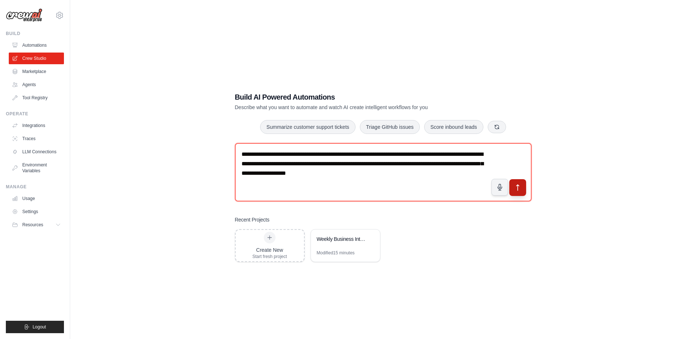
type textarea "**********"
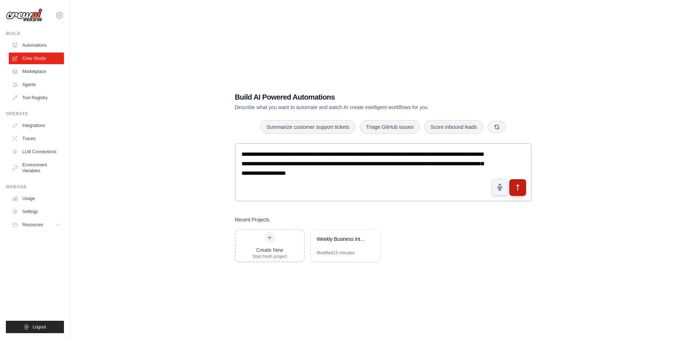
click at [515, 187] on icon "submit" at bounding box center [518, 188] width 8 height 8
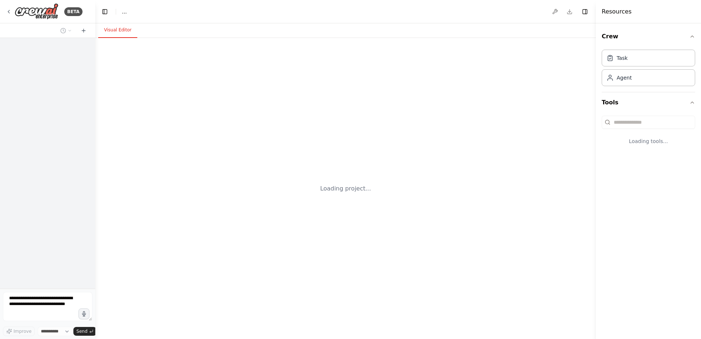
select select "****"
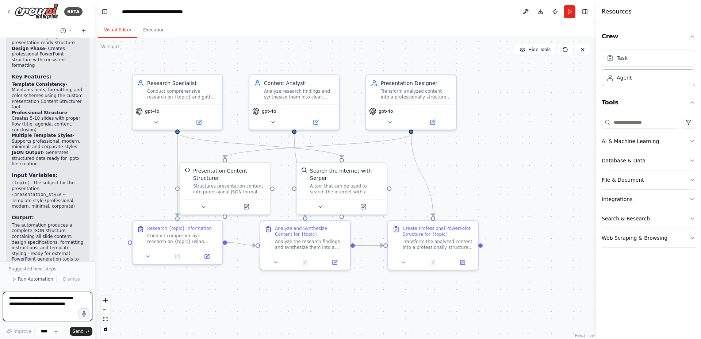
scroll to position [1618, 0]
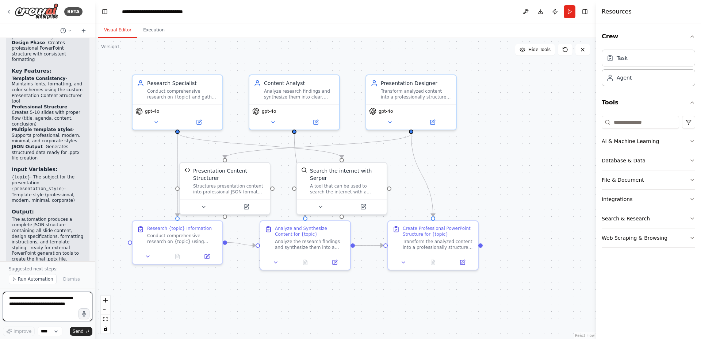
click at [45, 298] on textarea at bounding box center [47, 306] width 89 height 29
click at [26, 304] on textarea "**********" at bounding box center [47, 306] width 89 height 29
type textarea "**********"
click at [81, 330] on span "Send" at bounding box center [78, 332] width 11 height 6
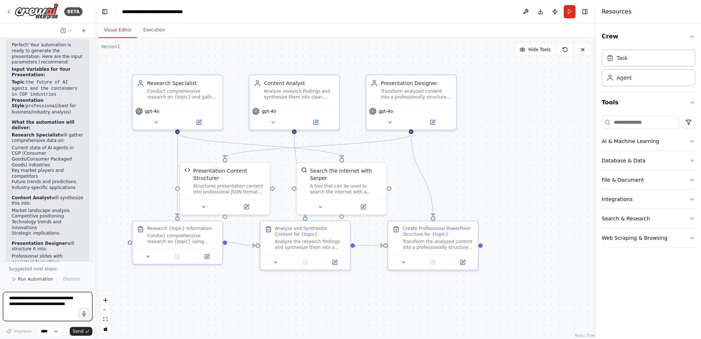
scroll to position [2051, 0]
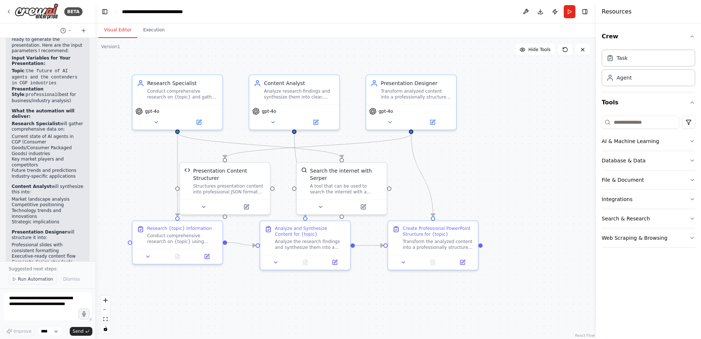
click at [27, 281] on span "Run Automation" at bounding box center [35, 279] width 35 height 6
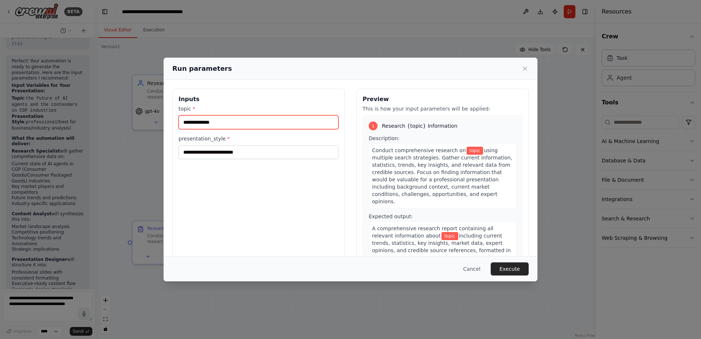
click at [232, 117] on input "topic *" at bounding box center [259, 122] width 160 height 14
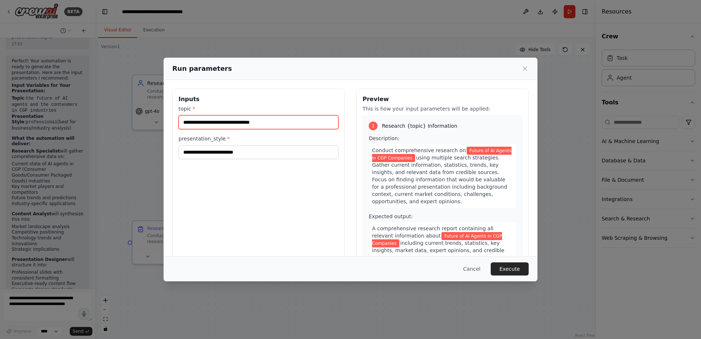
type input "**********"
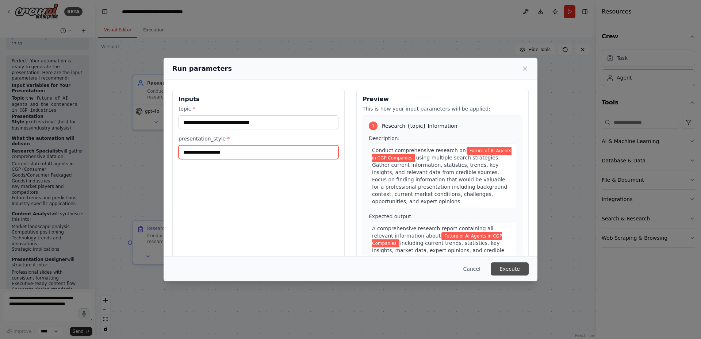
type input "**********"
click at [507, 268] on button "Execute" at bounding box center [510, 269] width 38 height 13
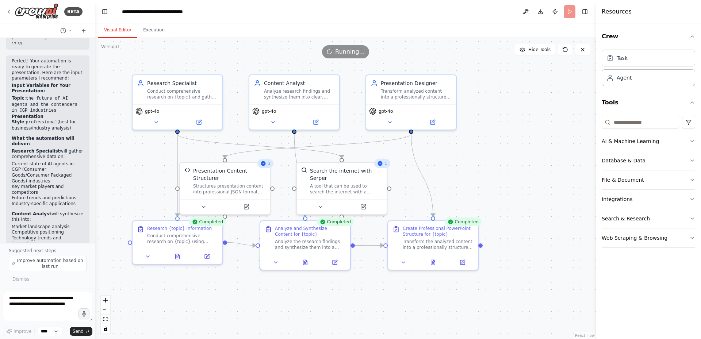
scroll to position [2051, 0]
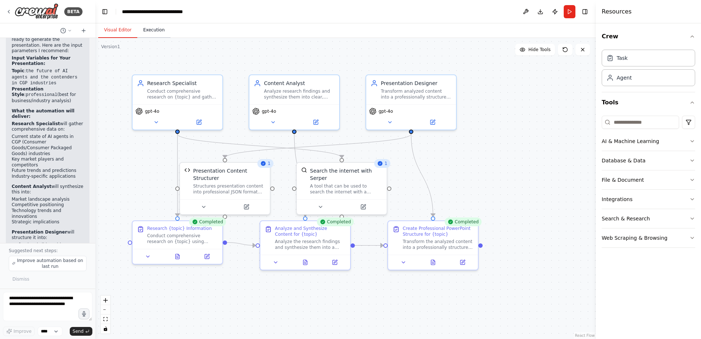
click at [152, 27] on button "Execution" at bounding box center [153, 30] width 33 height 15
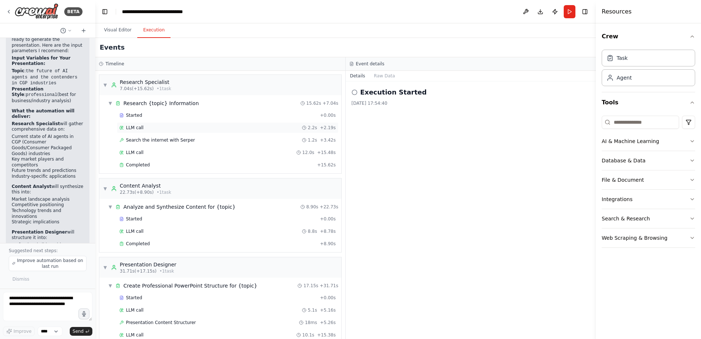
scroll to position [45, 0]
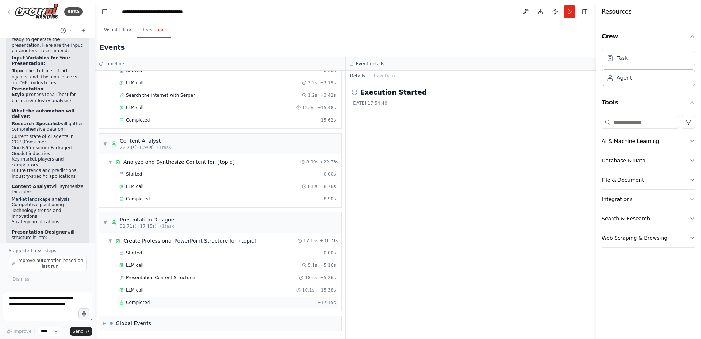
click at [147, 302] on span "Completed" at bounding box center [138, 303] width 24 height 6
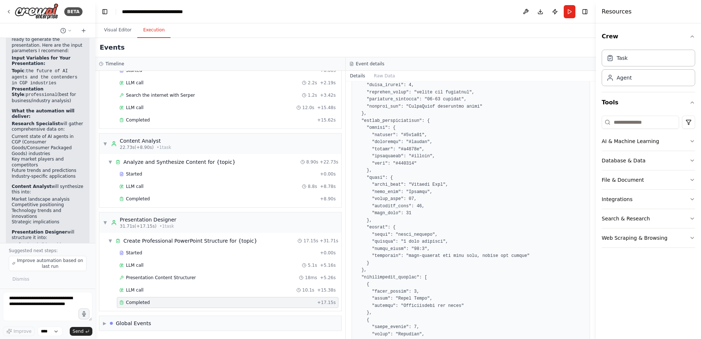
scroll to position [0, 0]
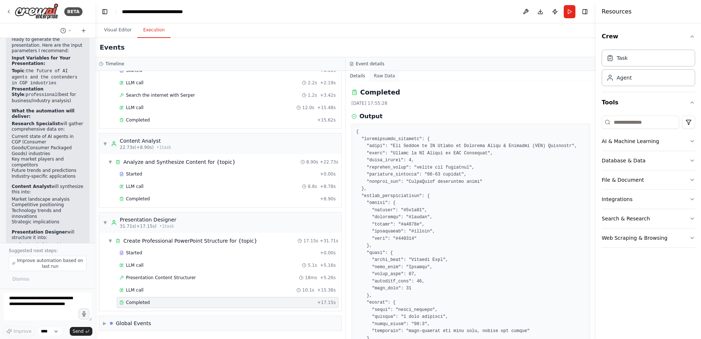
click at [380, 74] on button "Raw Data" at bounding box center [385, 76] width 30 height 10
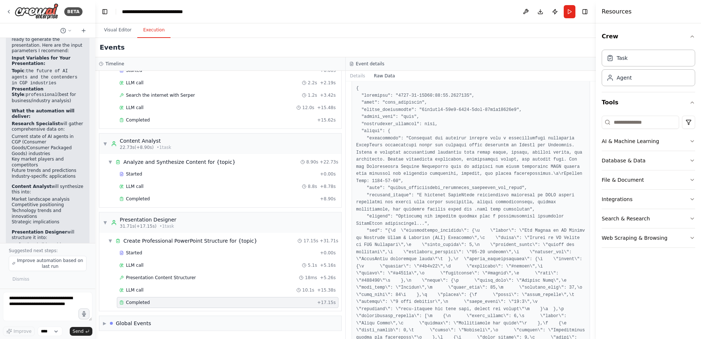
scroll to position [22, 0]
click at [358, 76] on button "Details" at bounding box center [358, 76] width 24 height 10
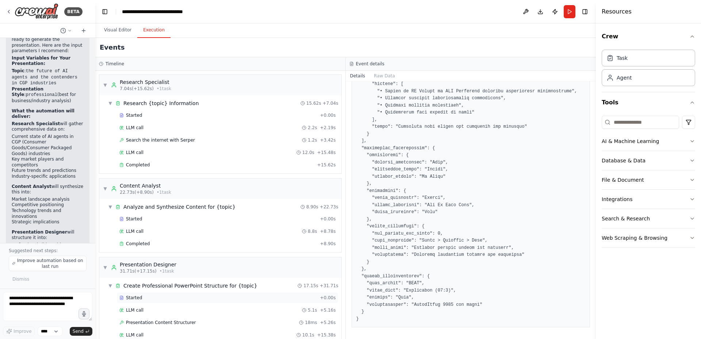
scroll to position [45, 0]
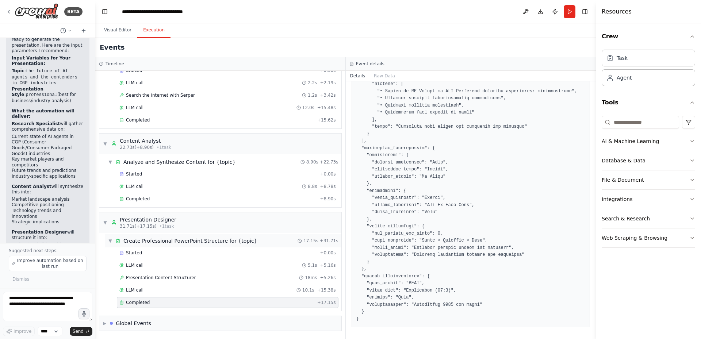
click at [263, 243] on div "▼ Create Professional PowerPoint Structure for {topic} 17.15s + 31.71s" at bounding box center [223, 240] width 236 height 13
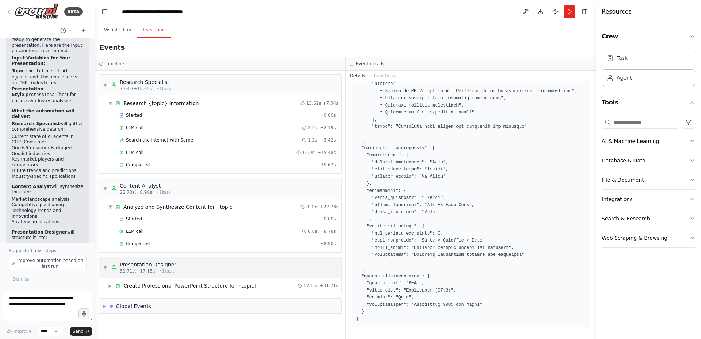
click at [249, 272] on div "▼ Presentation Designer 31.71s (+17.15s) • 1 task" at bounding box center [220, 268] width 242 height 20
click at [200, 289] on div "▶ Global Events" at bounding box center [220, 290] width 242 height 15
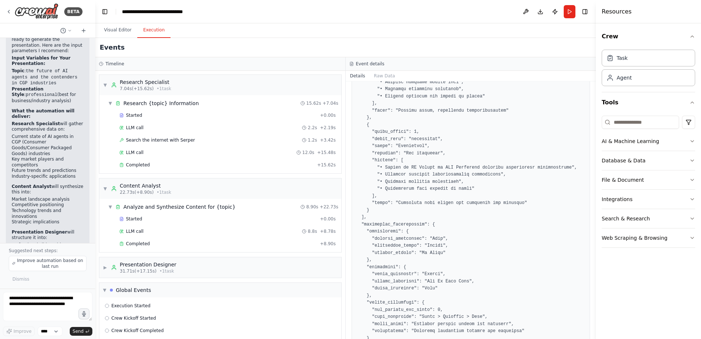
scroll to position [1415, 0]
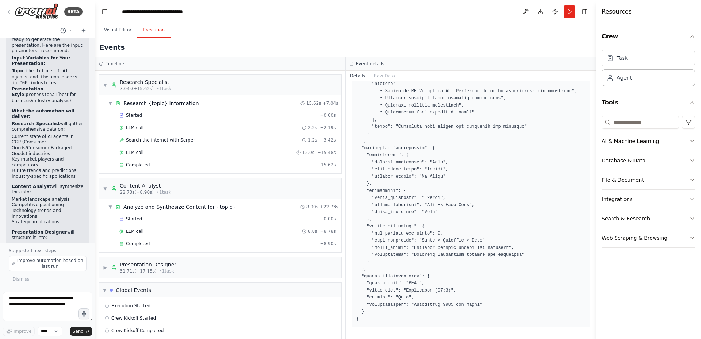
click at [630, 178] on button "File & Document" at bounding box center [649, 180] width 94 height 19
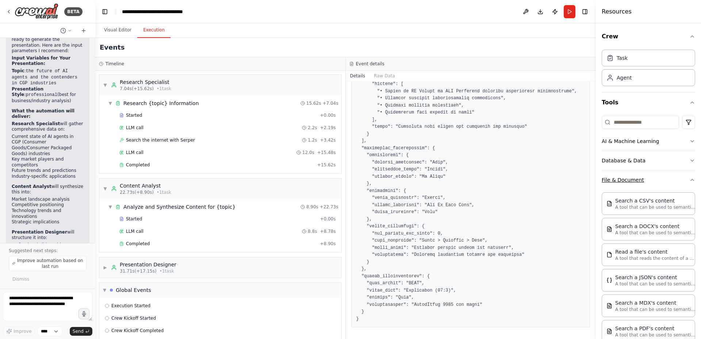
click at [656, 182] on button "File & Document" at bounding box center [649, 180] width 94 height 19
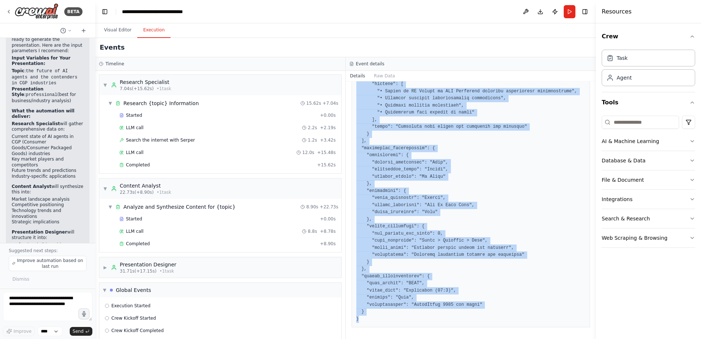
drag, startPoint x: 357, startPoint y: 133, endPoint x: 362, endPoint y: 320, distance: 187.1
copy pre "{ "presentation_metadata": { "title": "The Future of AI Agents in Consumer Good…"
